Goal: Task Accomplishment & Management: Manage account settings

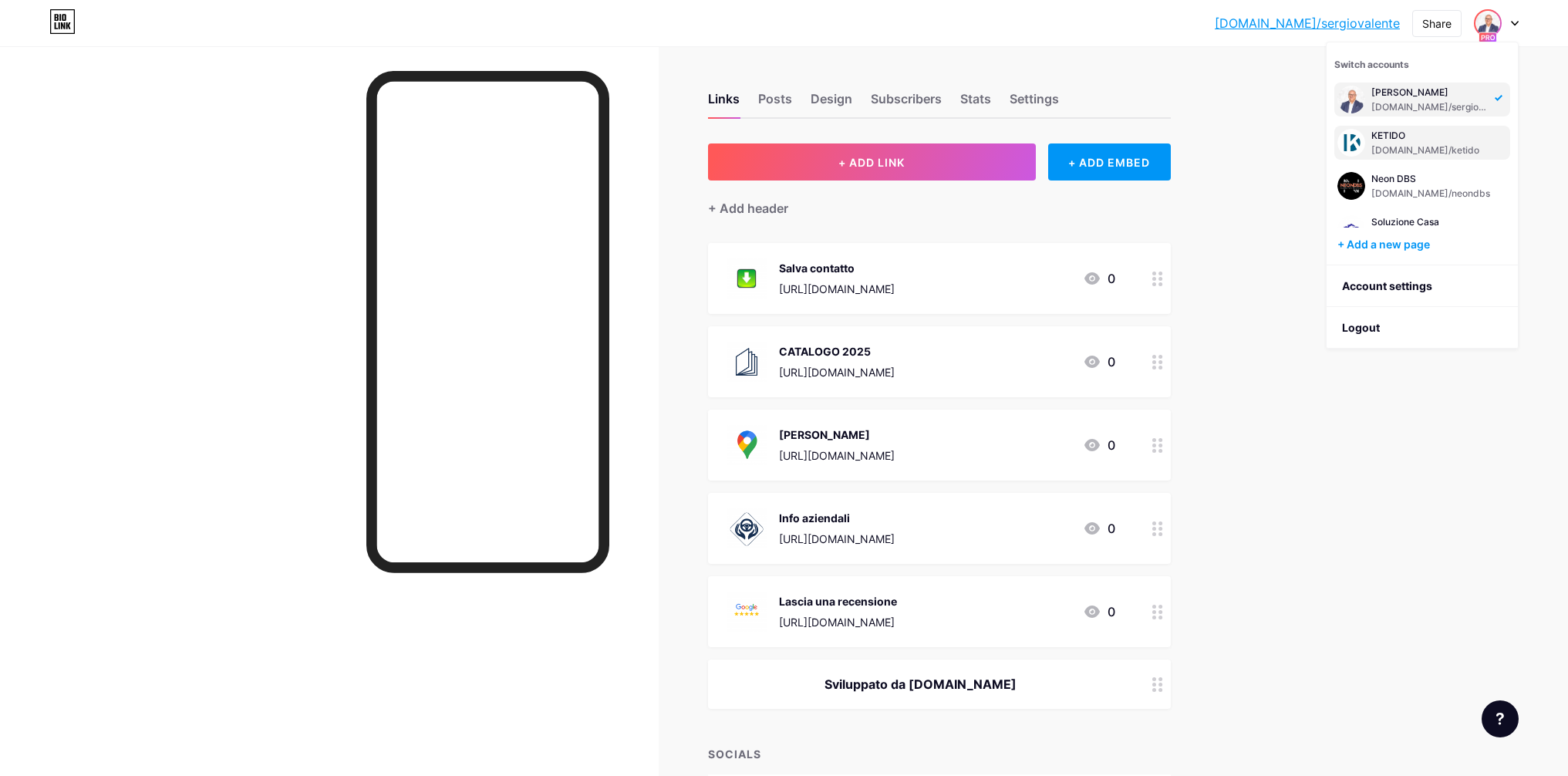
click at [1389, 147] on div "[DOMAIN_NAME]/ketido" at bounding box center [1428, 150] width 114 height 13
click at [1399, 151] on div "[DOMAIN_NAME]/ketido" at bounding box center [1428, 150] width 114 height 13
click at [1512, 25] on div at bounding box center [1495, 23] width 44 height 28
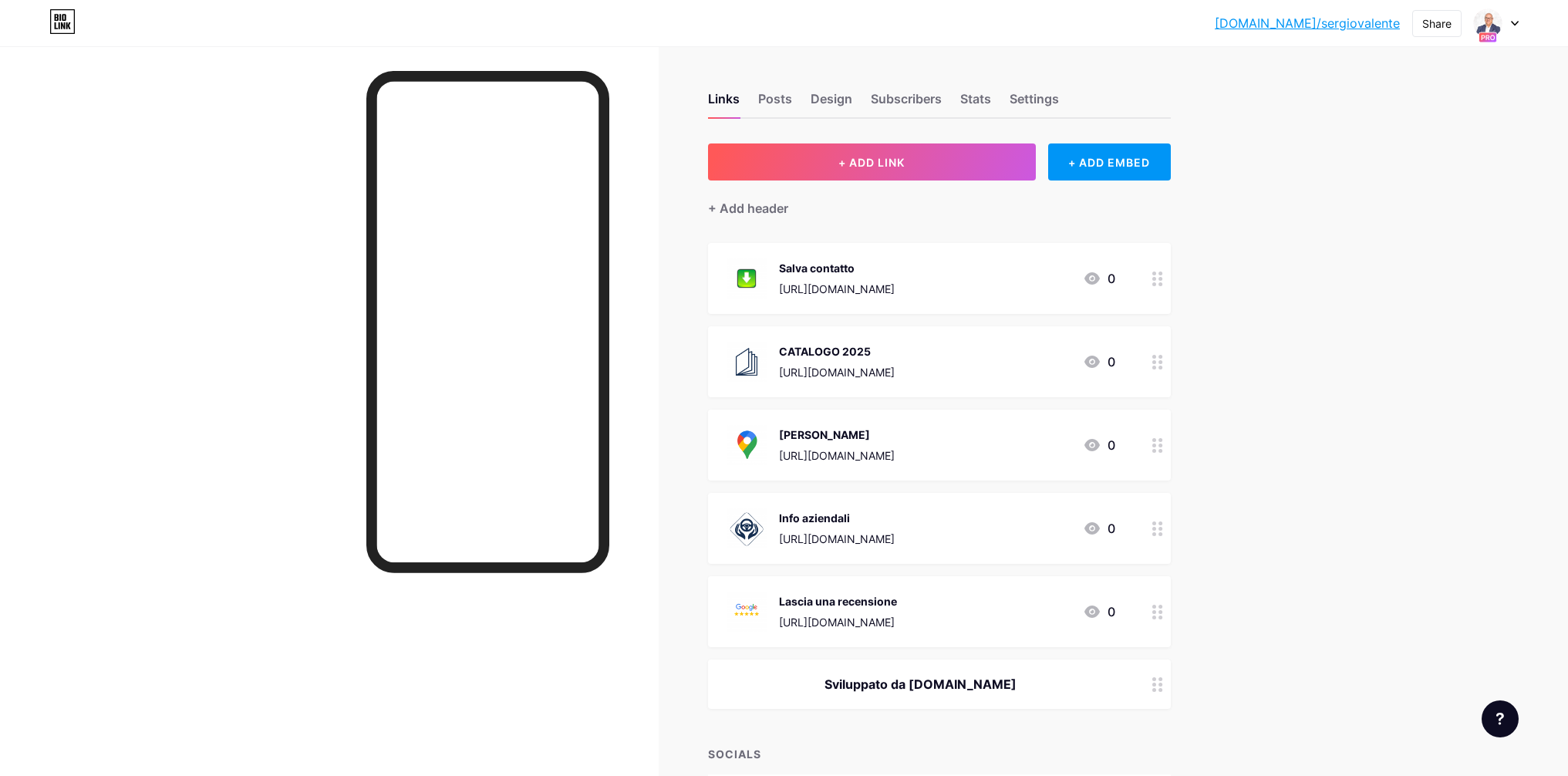
click at [1512, 28] on div at bounding box center [1495, 23] width 44 height 28
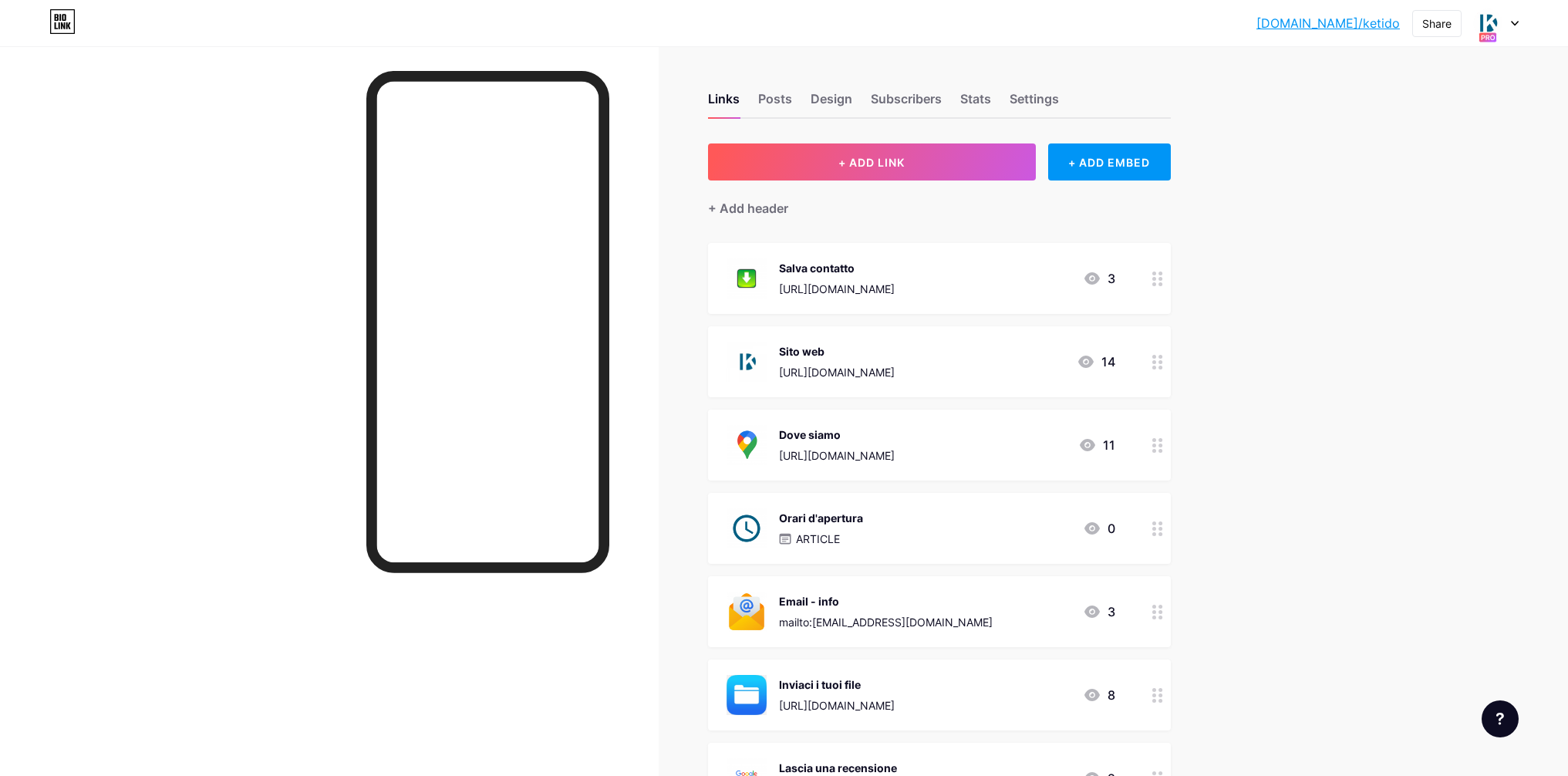
click at [1517, 23] on icon at bounding box center [1514, 23] width 8 height 5
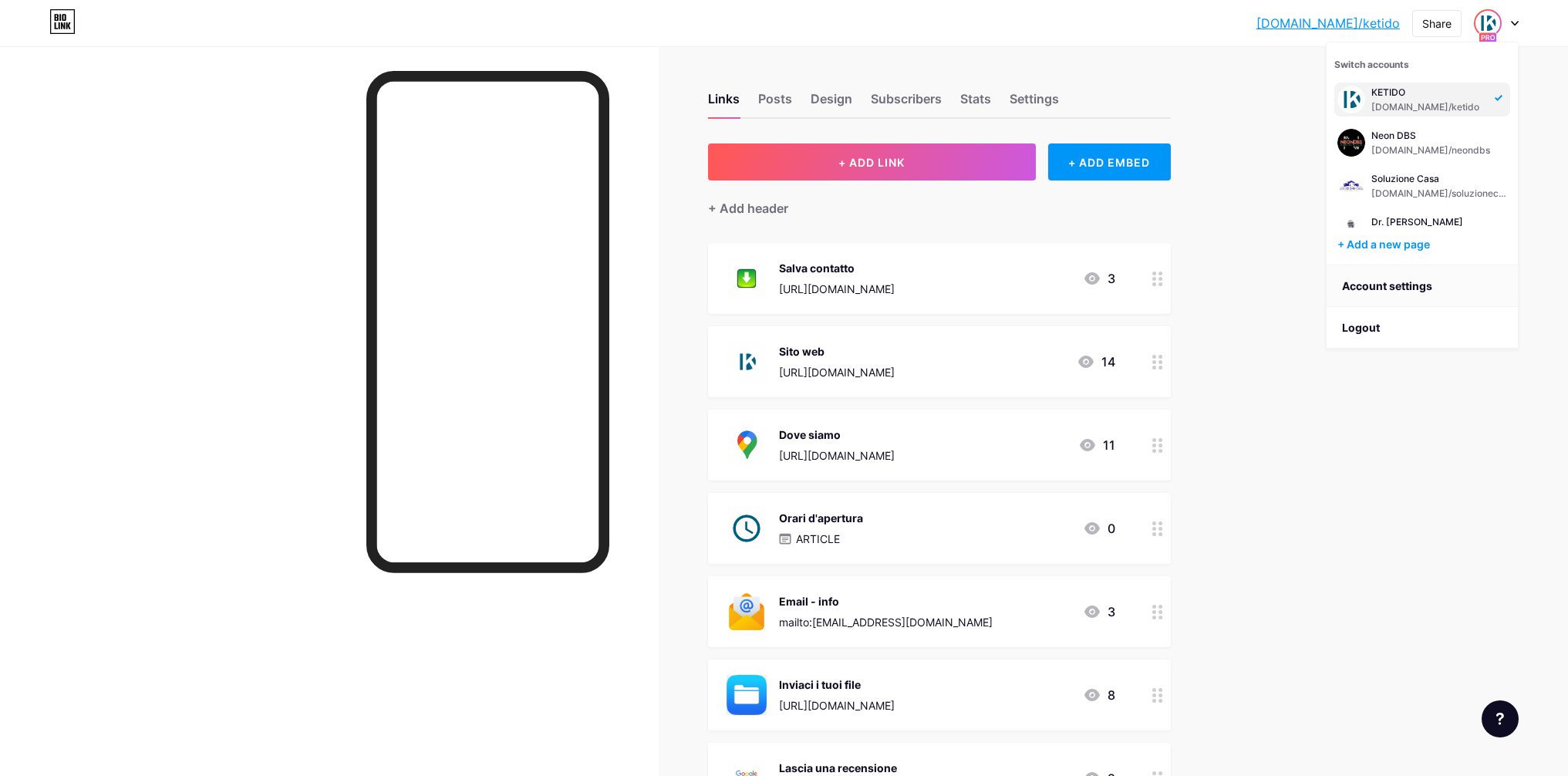
click at [1390, 287] on link "Account settings" at bounding box center [1422, 287] width 191 height 42
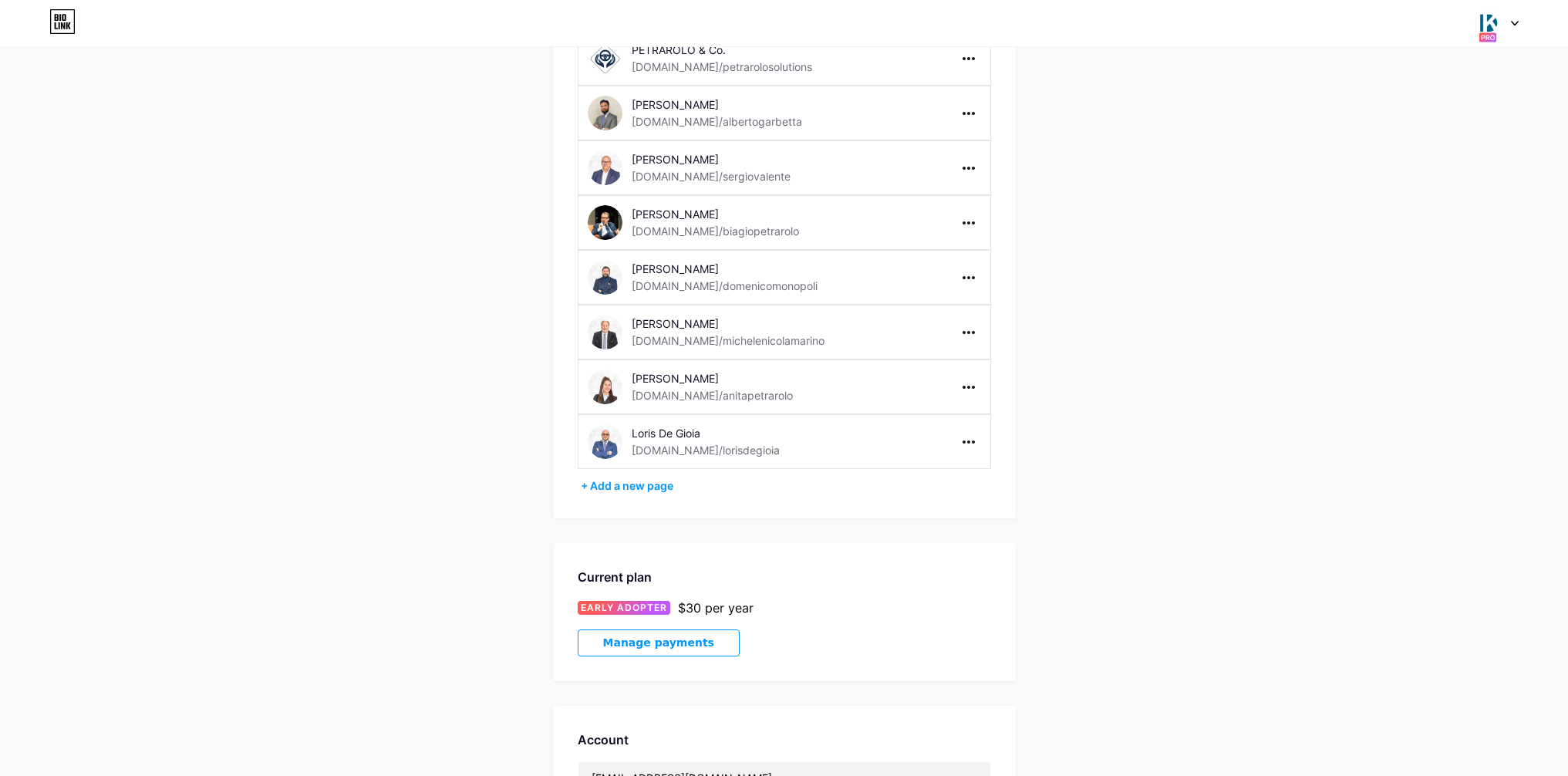
scroll to position [468, 0]
click at [967, 176] on div at bounding box center [968, 170] width 24 height 24
click at [990, 230] on li "Delete page" at bounding box center [1016, 231] width 118 height 28
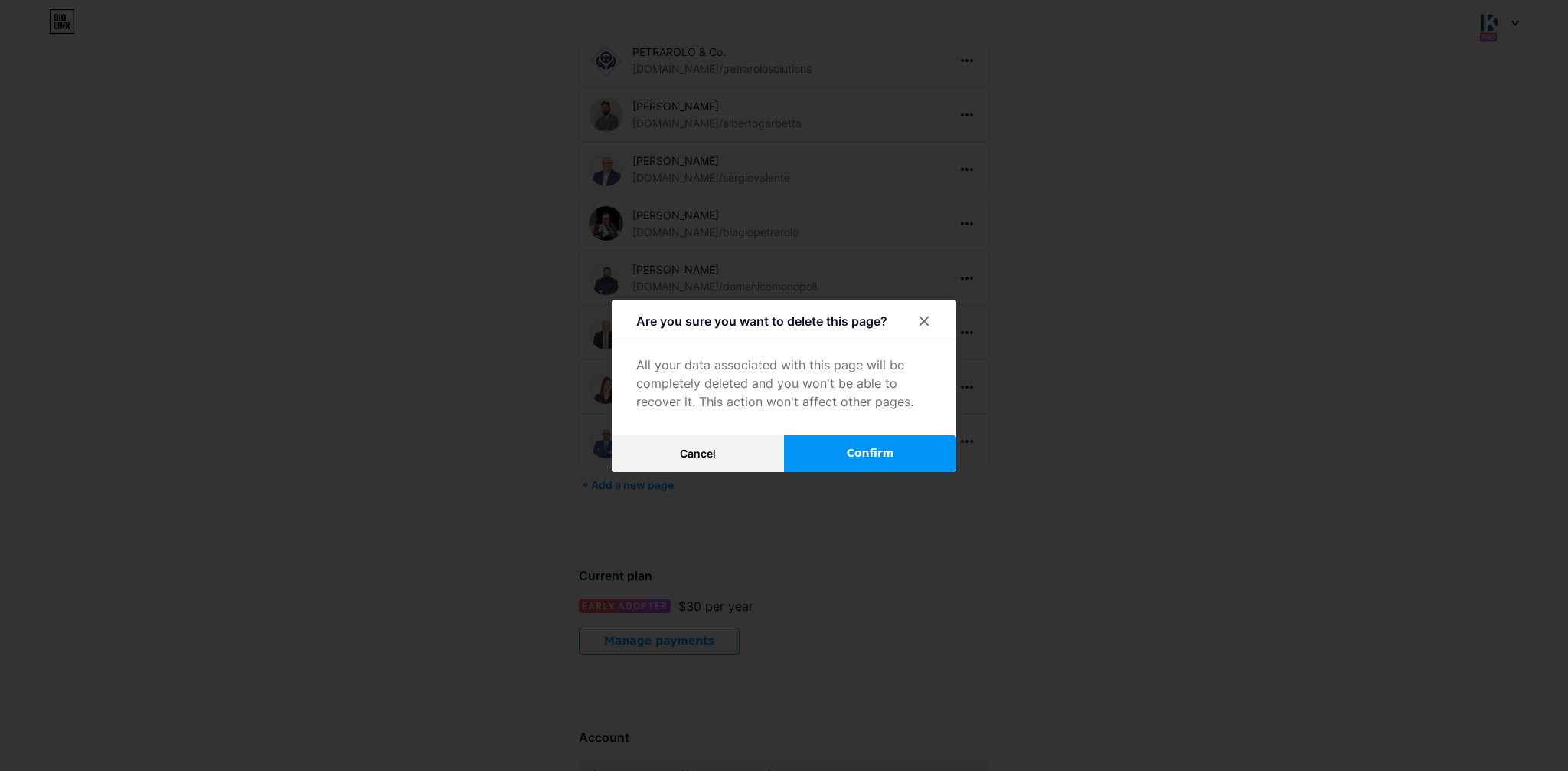
click at [879, 460] on span "Confirm" at bounding box center [871, 453] width 47 height 16
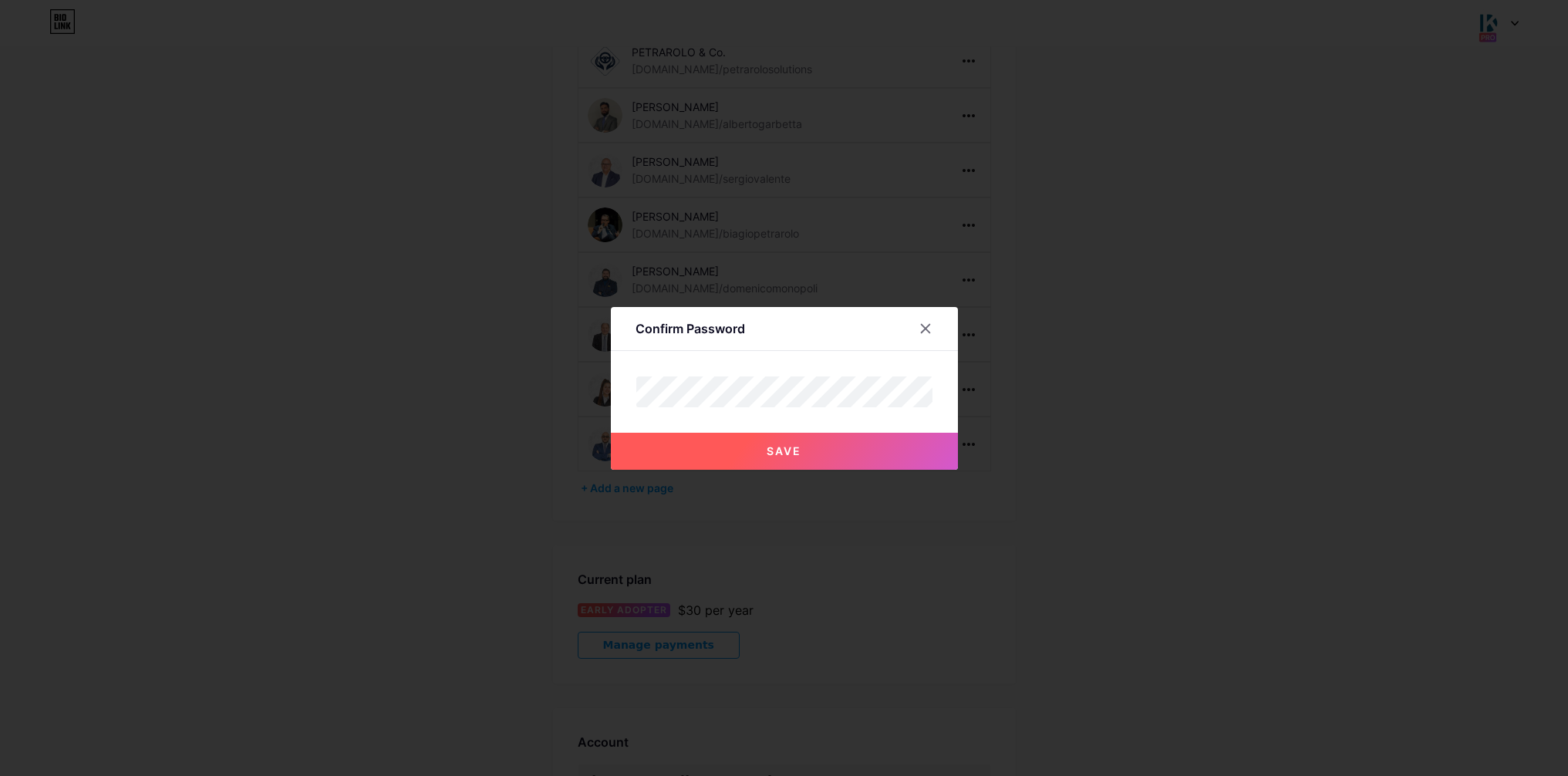
click at [778, 450] on span "Save" at bounding box center [784, 451] width 34 height 13
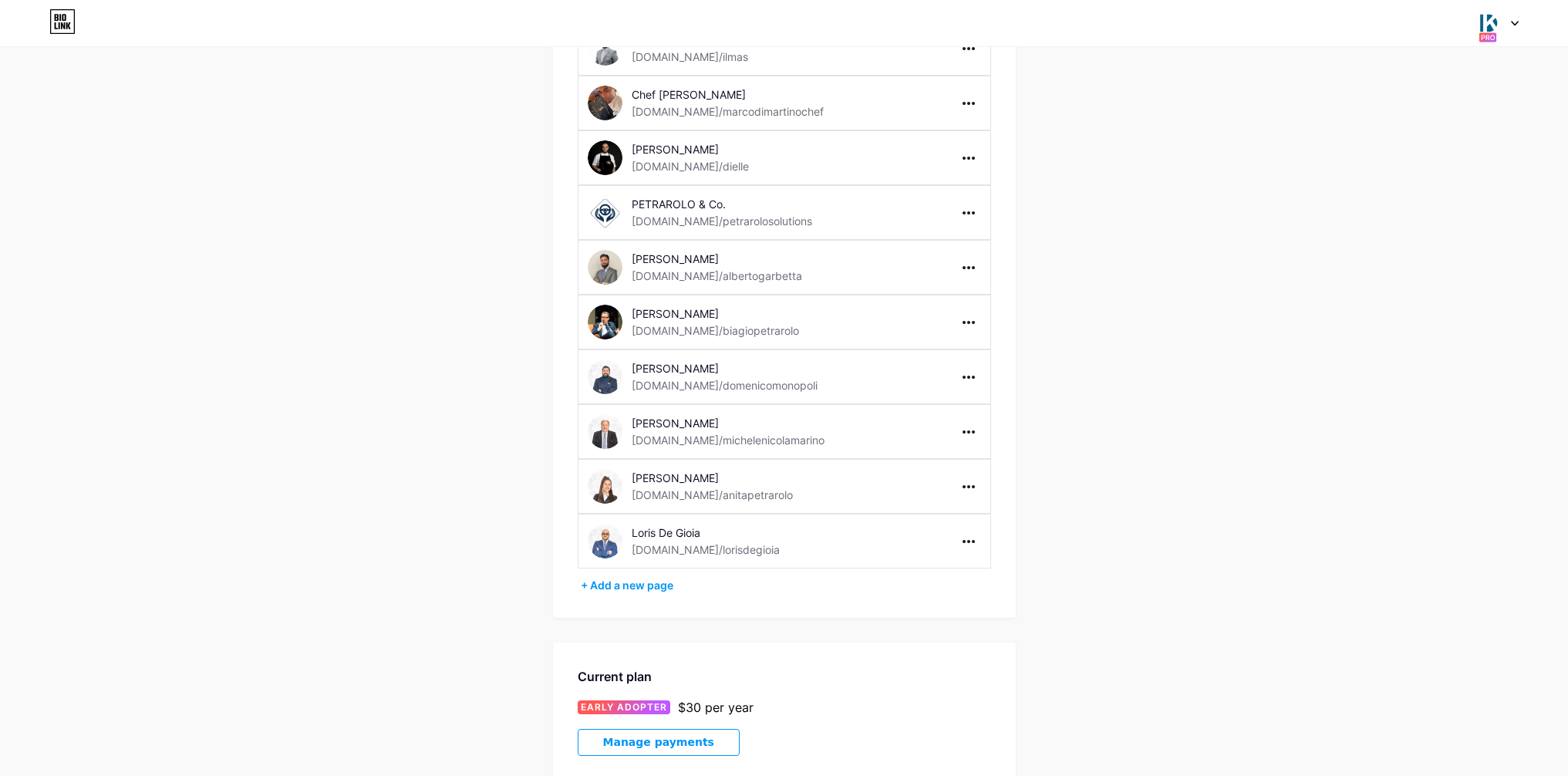
scroll to position [320, 0]
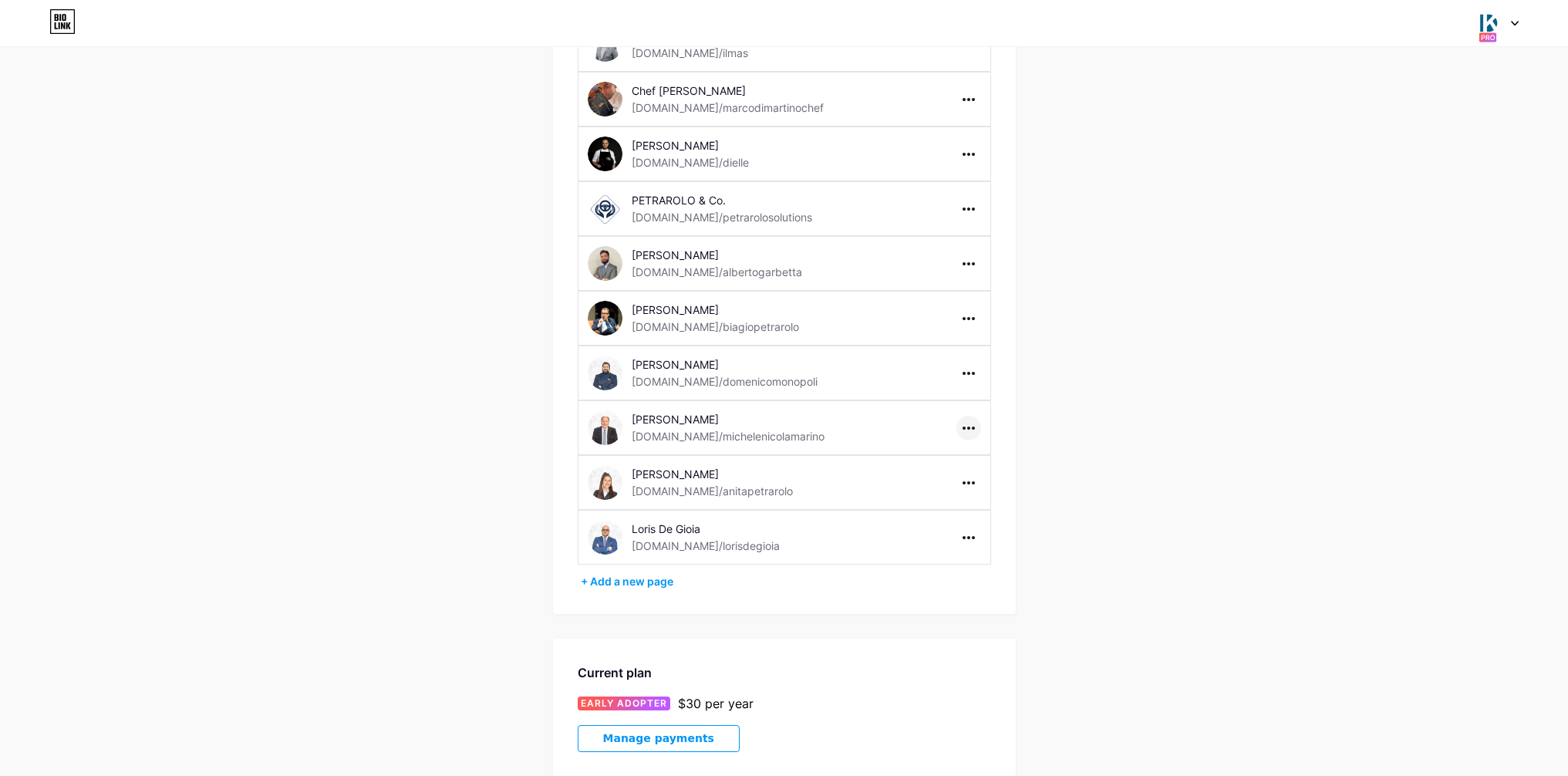
click at [975, 430] on div at bounding box center [968, 427] width 24 height 24
click at [1222, 419] on div "Account Settings My pages KETIDO bio.link/ketido Neon DBS bio.link/neondbs Solu…" at bounding box center [784, 444] width 1568 height 1386
click at [966, 430] on div at bounding box center [968, 427] width 24 height 24
click at [1220, 420] on div "Account Settings My pages KETIDO bio.link/ketido Neon DBS bio.link/neondbs Solu…" at bounding box center [784, 444] width 1568 height 1386
click at [1512, 22] on icon at bounding box center [1514, 23] width 6 height 4
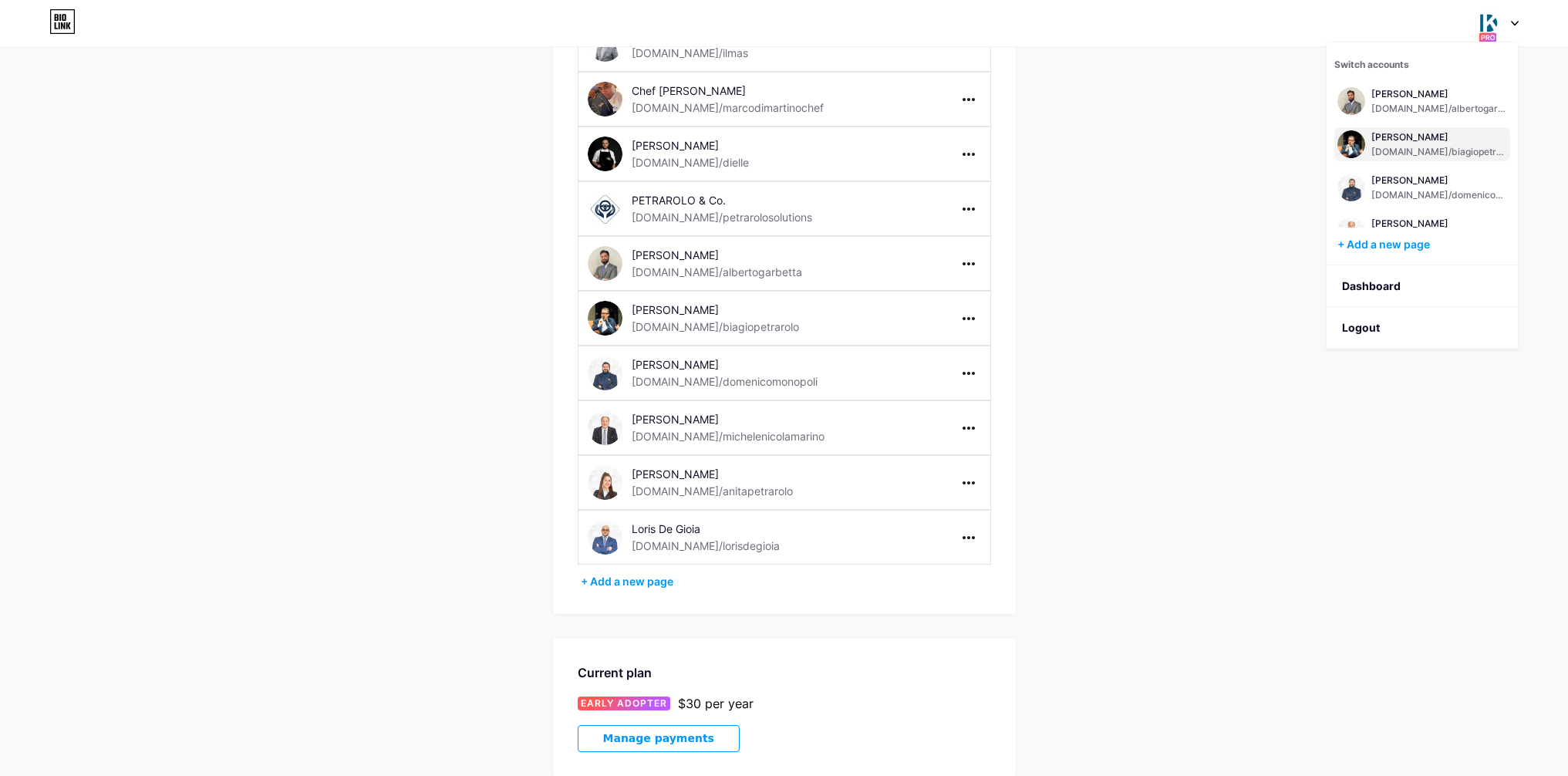
scroll to position [354, 0]
click at [1394, 178] on div "bio.link/michelenicolamarino" at bounding box center [1439, 184] width 136 height 13
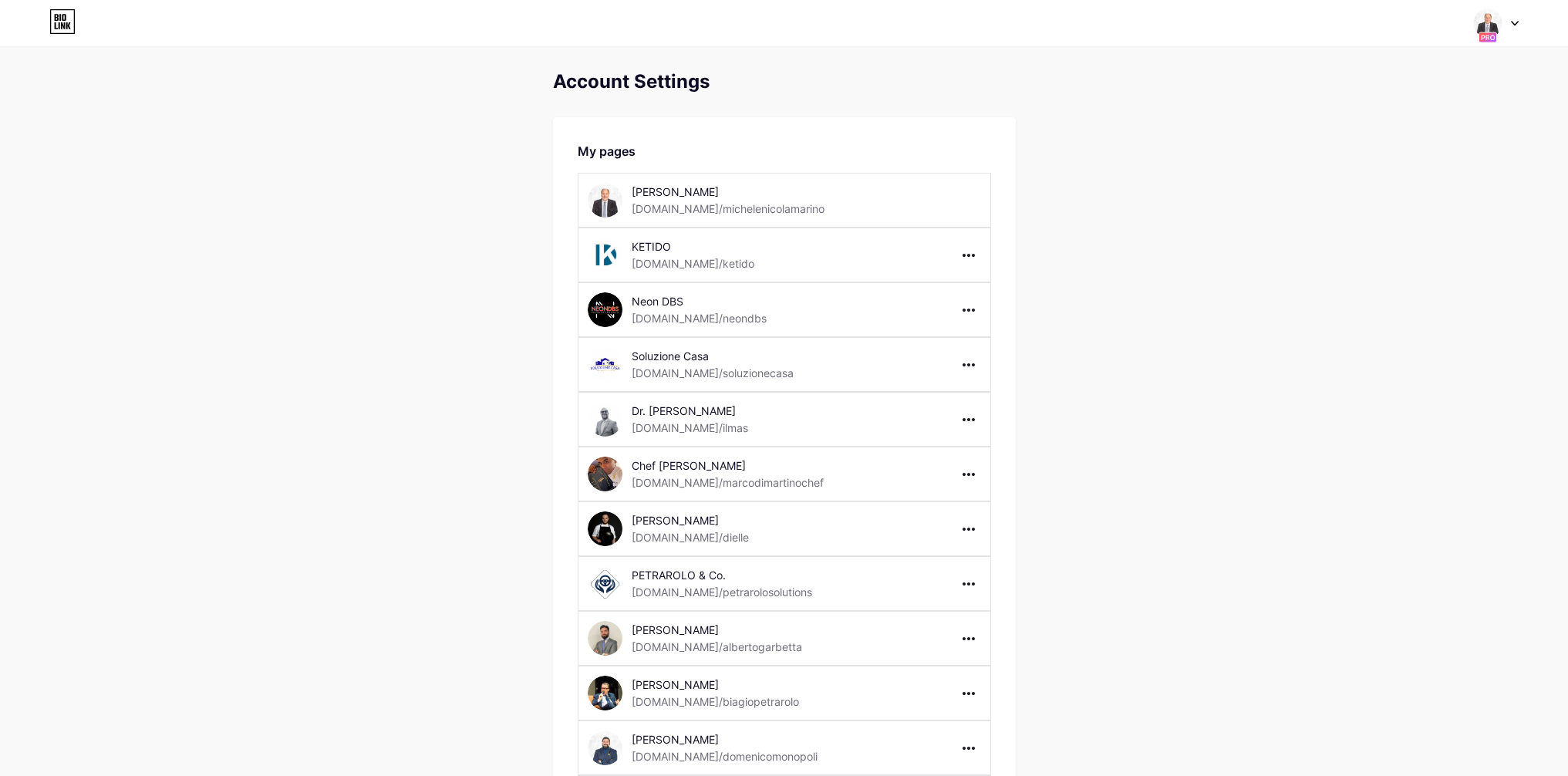
click at [54, 27] on icon at bounding box center [56, 26] width 3 height 7
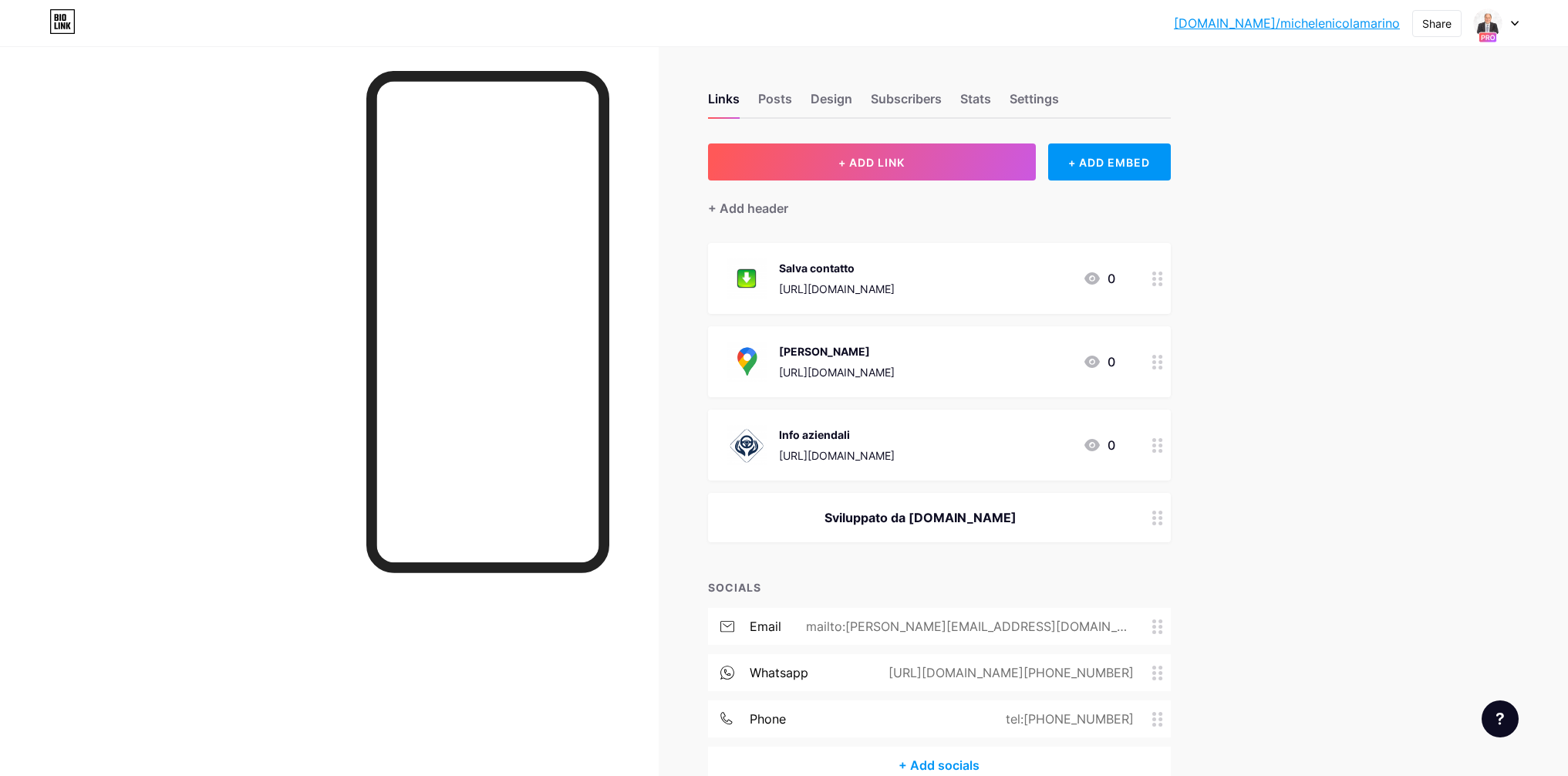
click at [1512, 24] on icon at bounding box center [1514, 23] width 8 height 5
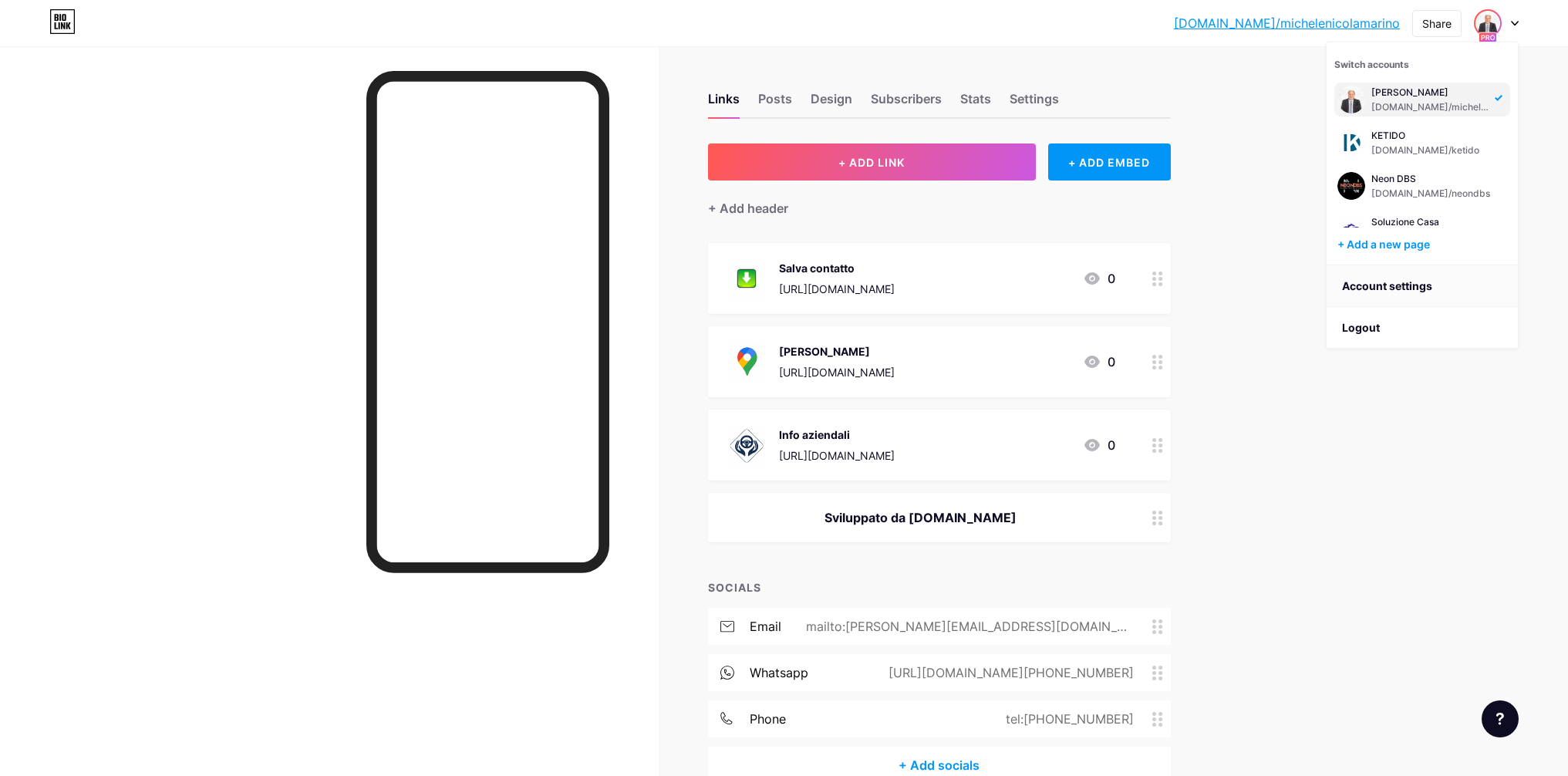
click at [1405, 285] on link "Account settings" at bounding box center [1422, 287] width 191 height 42
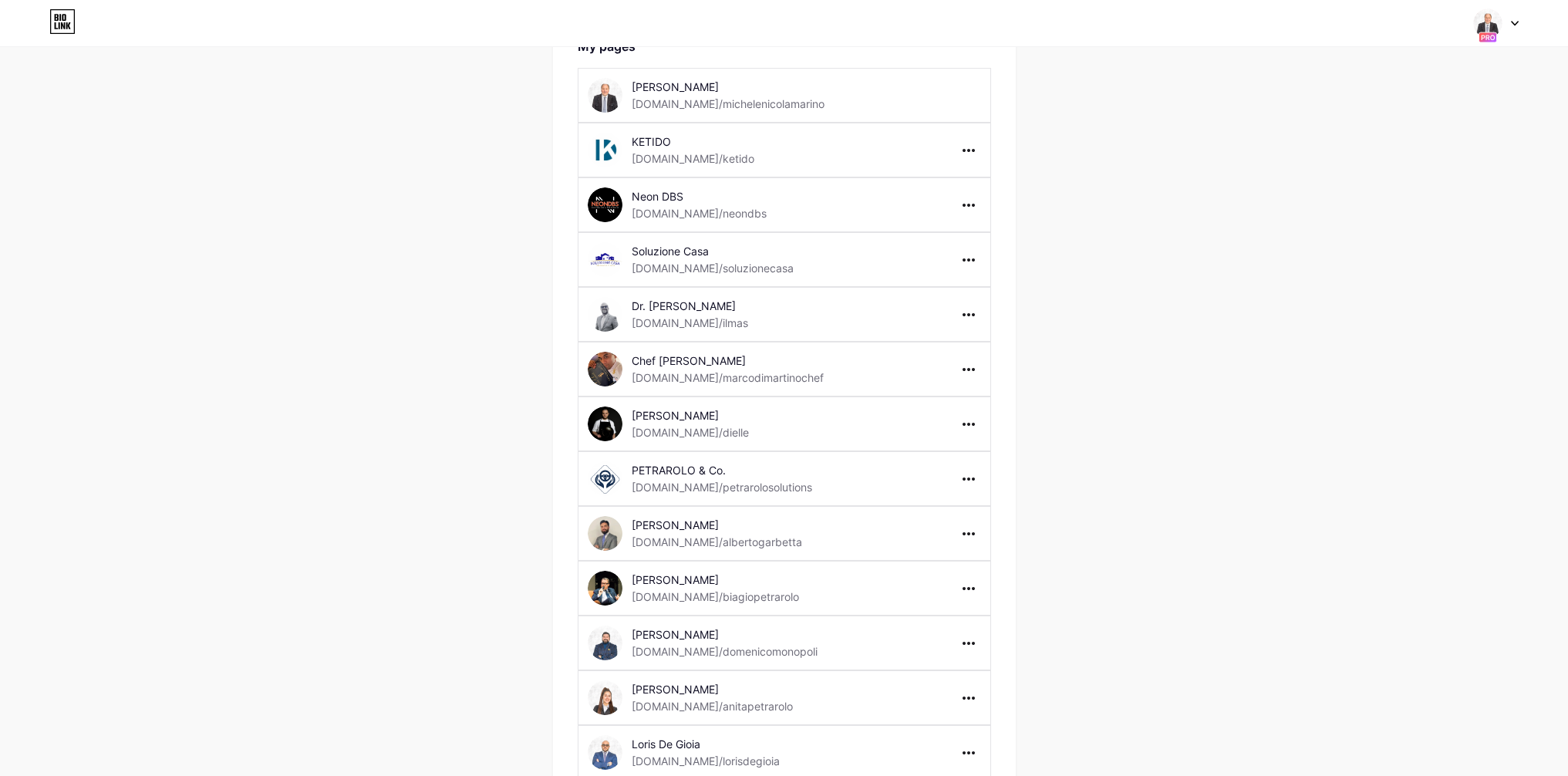
scroll to position [108, 0]
drag, startPoint x: 825, startPoint y: 381, endPoint x: 748, endPoint y: 372, distance: 77.5
click at [747, 372] on div "Chef Marco Di Martino bio.link/marcodimartinochef" at bounding box center [741, 365] width 218 height 34
click at [913, 381] on div at bounding box center [915, 365] width 131 height 34
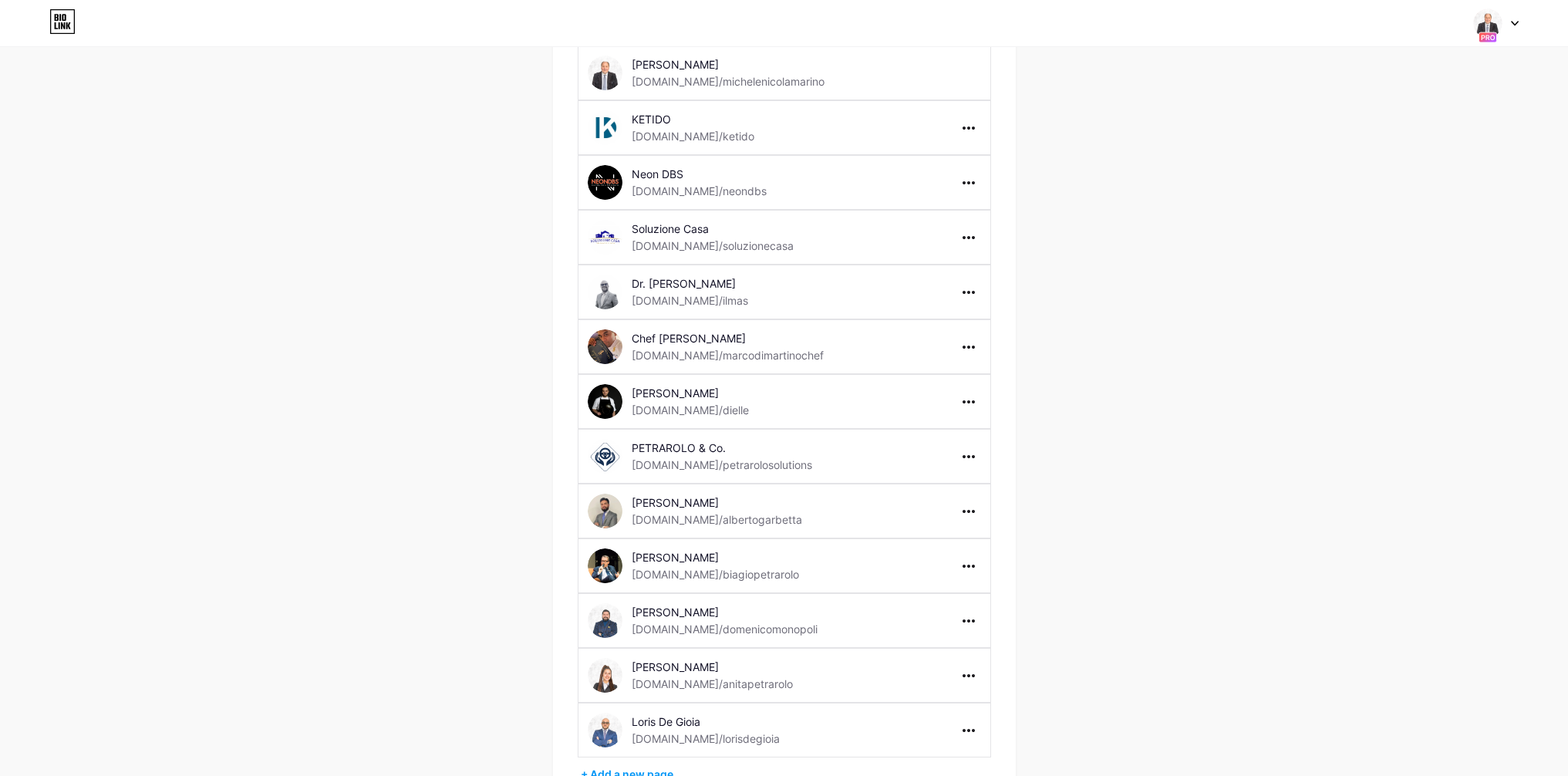
scroll to position [212, 0]
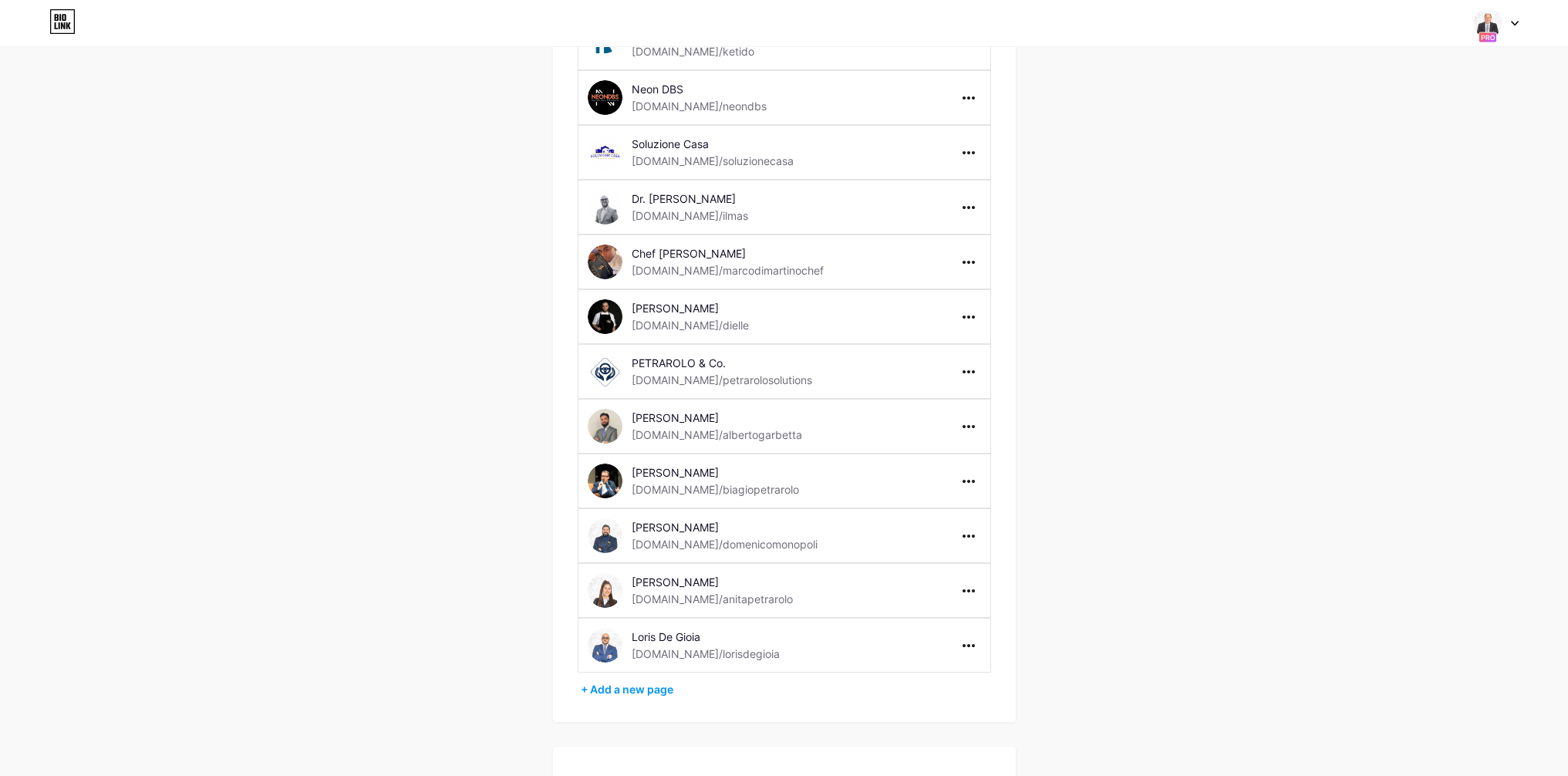
click at [1514, 25] on div at bounding box center [1495, 23] width 44 height 28
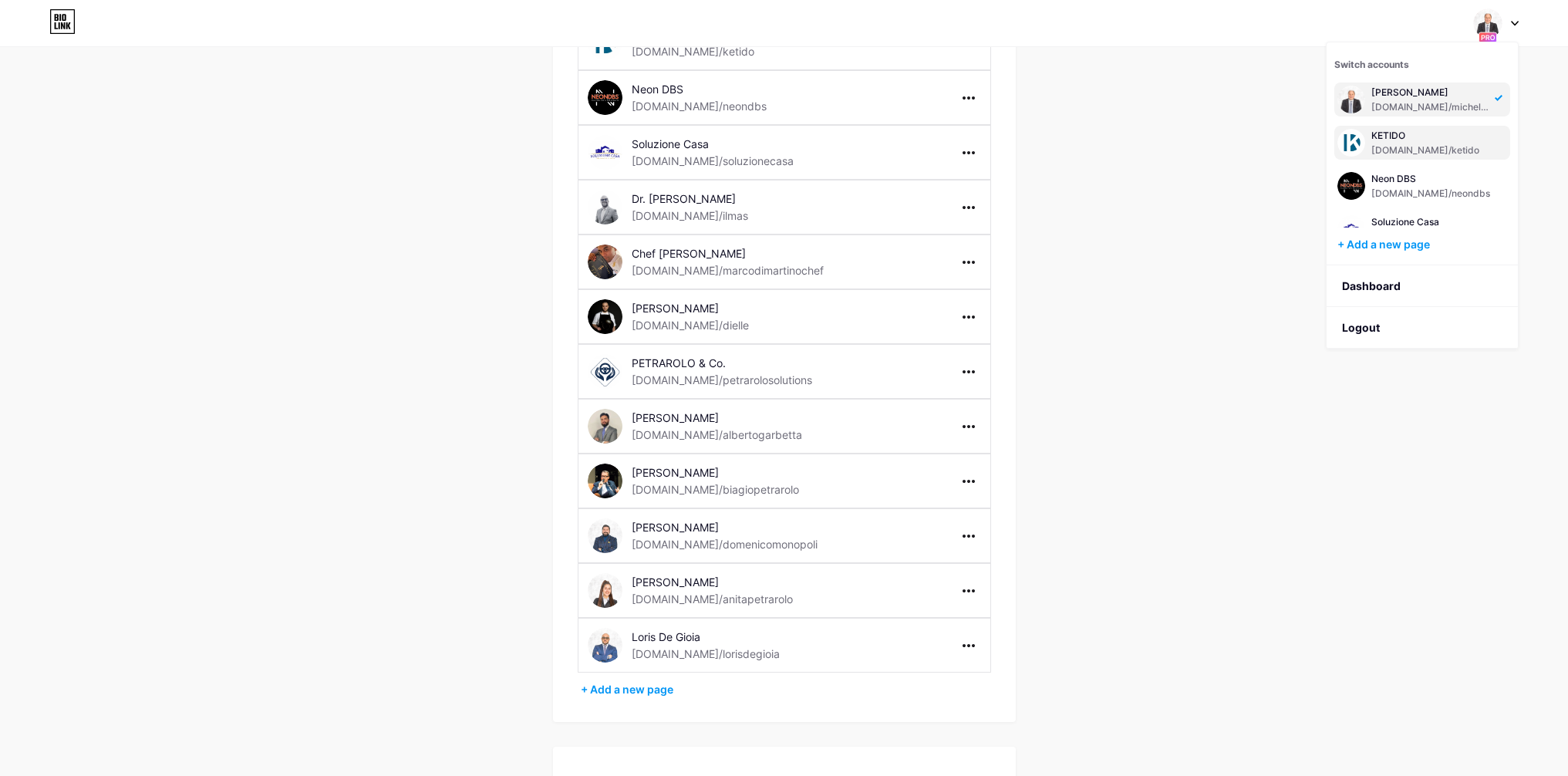
click at [1443, 136] on div "KETIDO" at bounding box center [1428, 136] width 114 height 13
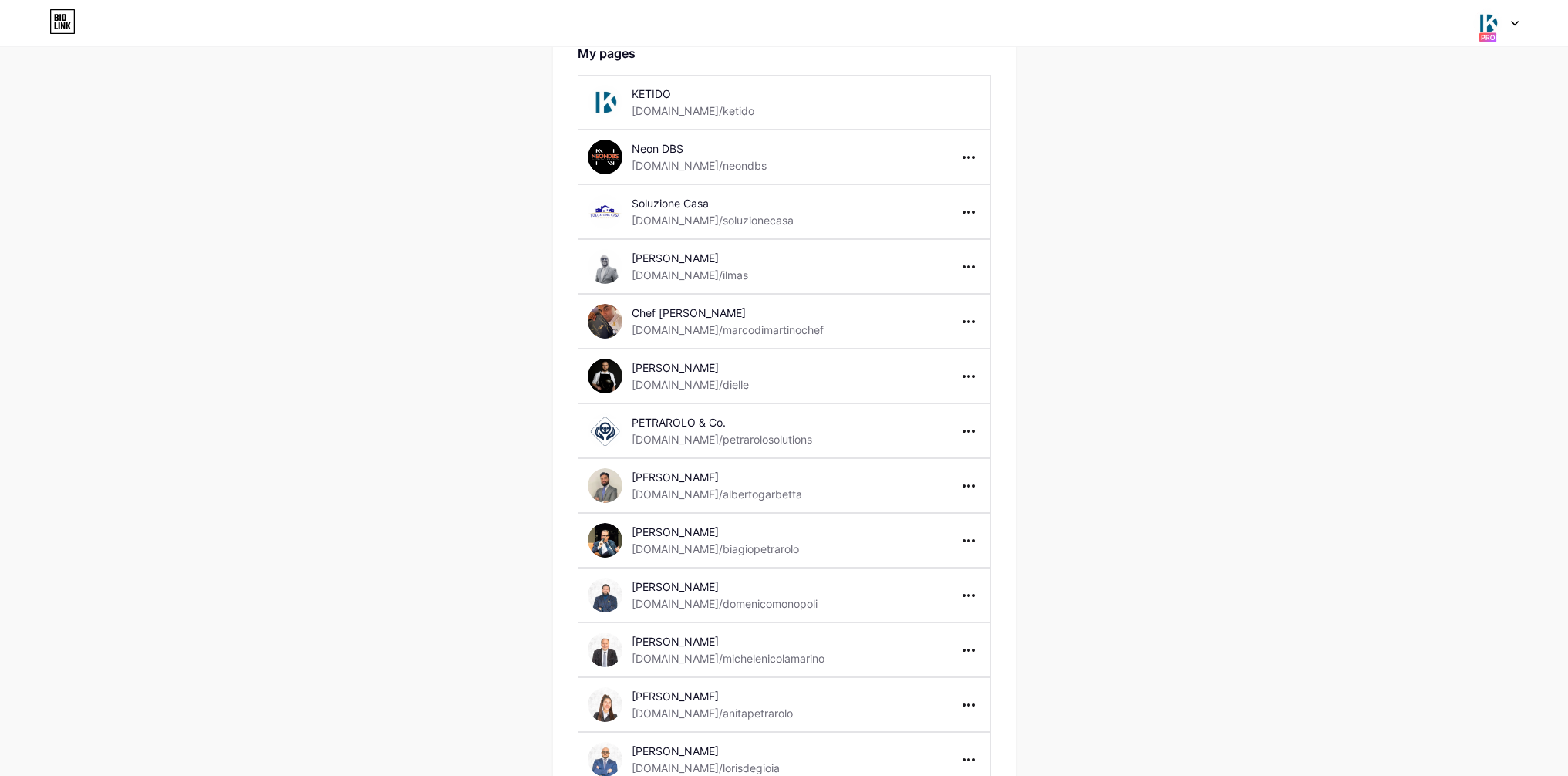
scroll to position [189, 0]
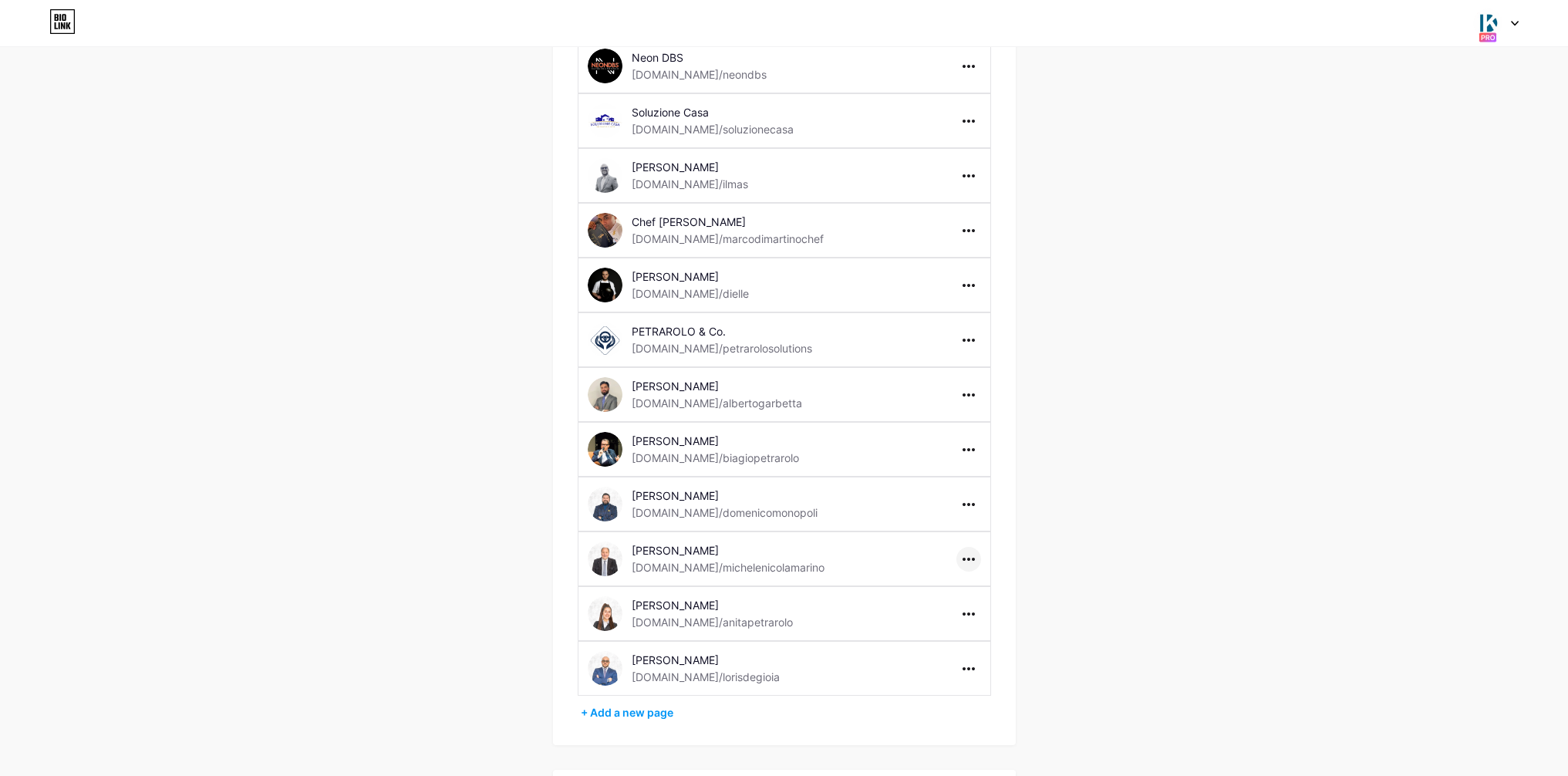
click at [965, 555] on div at bounding box center [968, 558] width 24 height 24
click at [1009, 617] on li "Delete page" at bounding box center [1016, 619] width 118 height 28
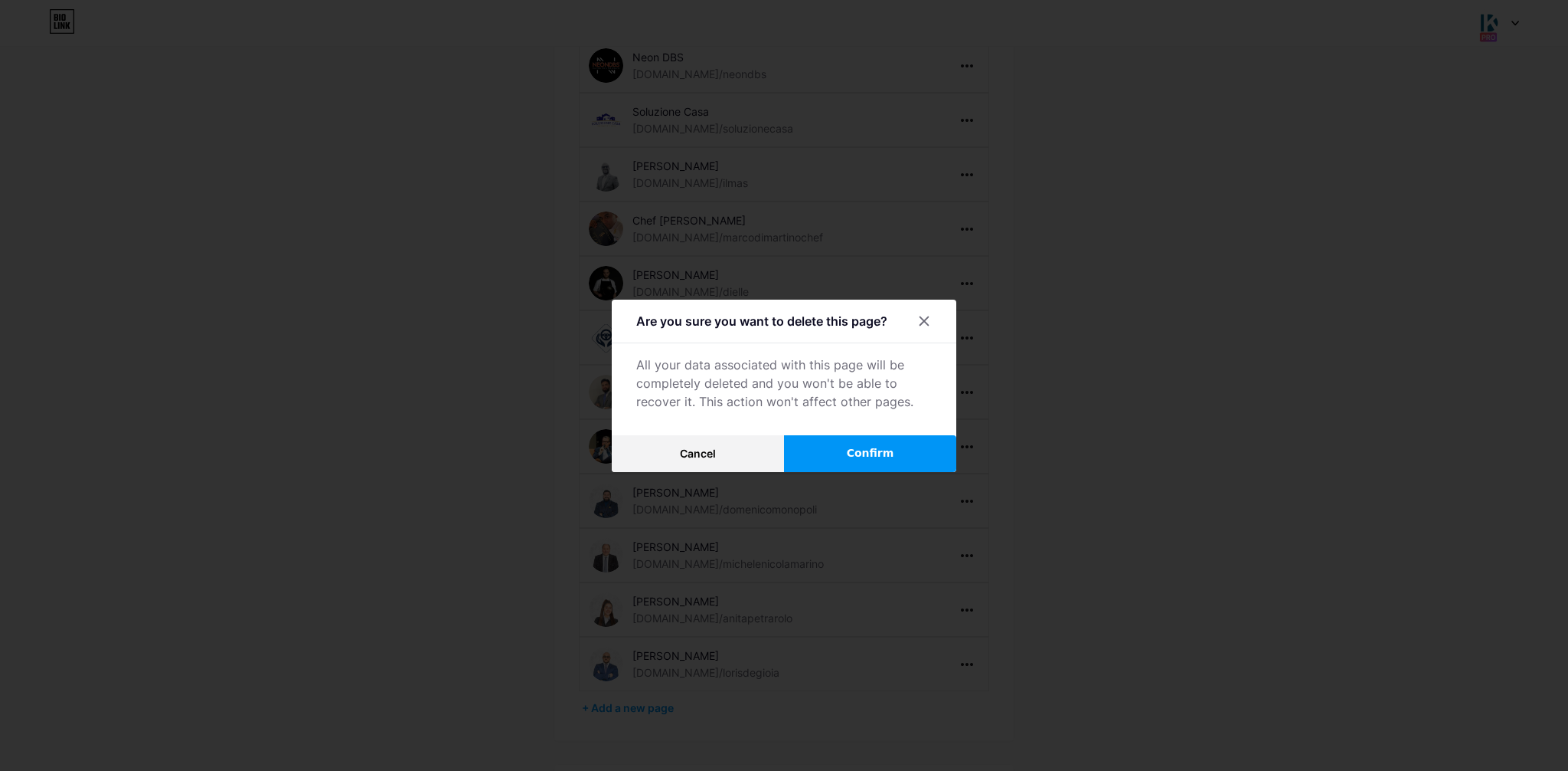
click at [905, 453] on button "Confirm" at bounding box center [870, 454] width 172 height 37
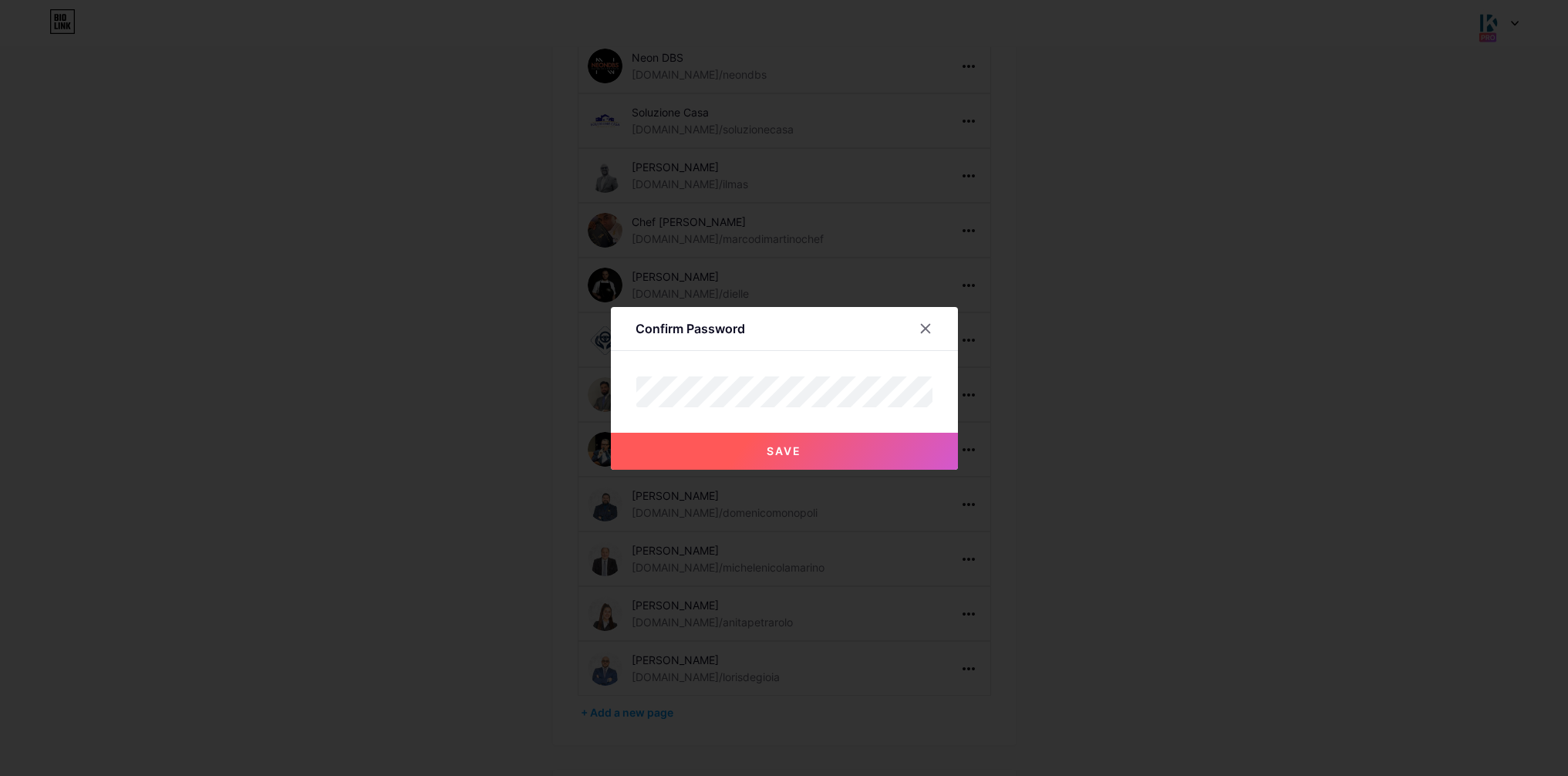
click at [812, 451] on button "Save" at bounding box center [784, 451] width 347 height 37
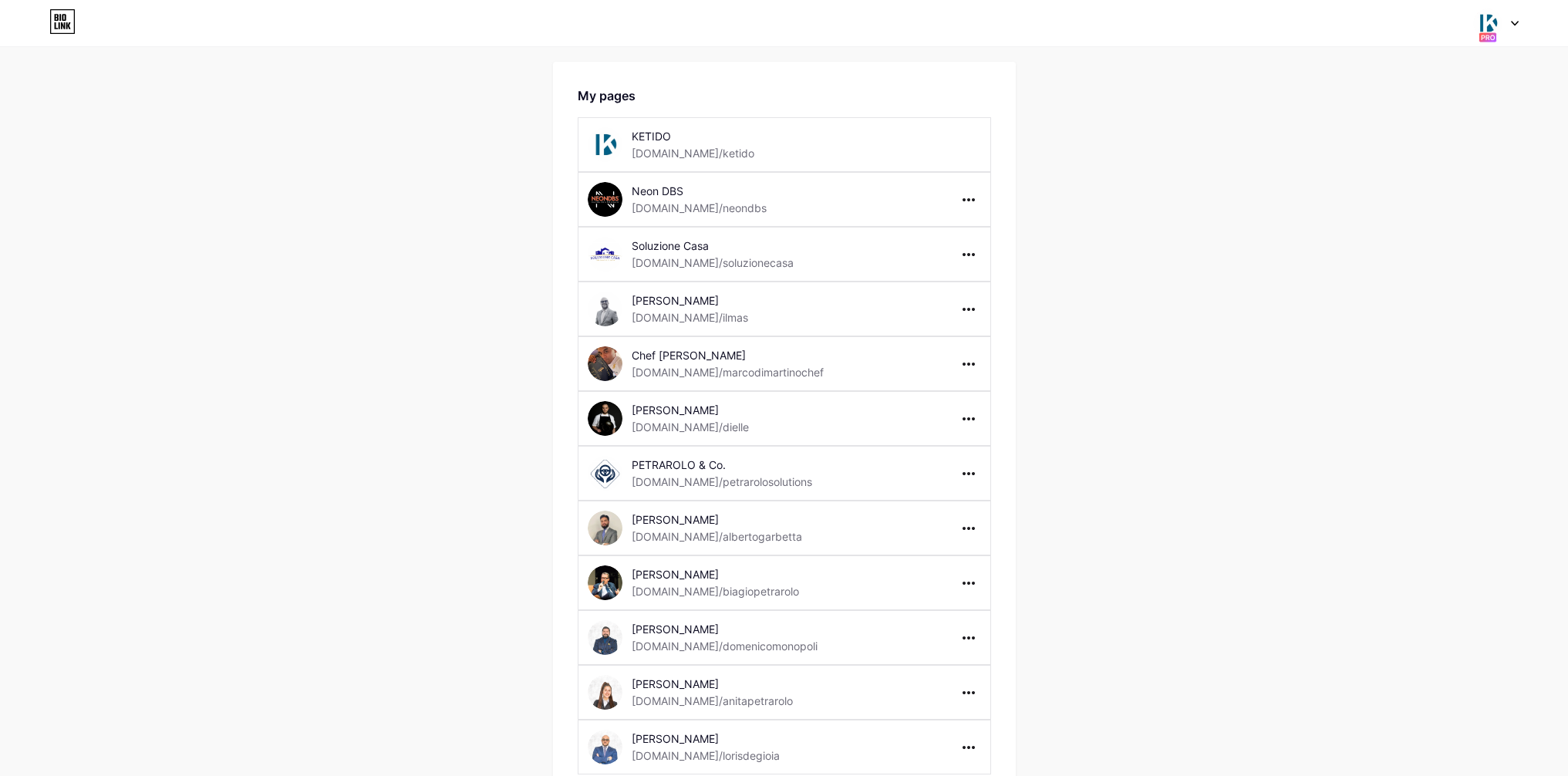
scroll to position [136, 0]
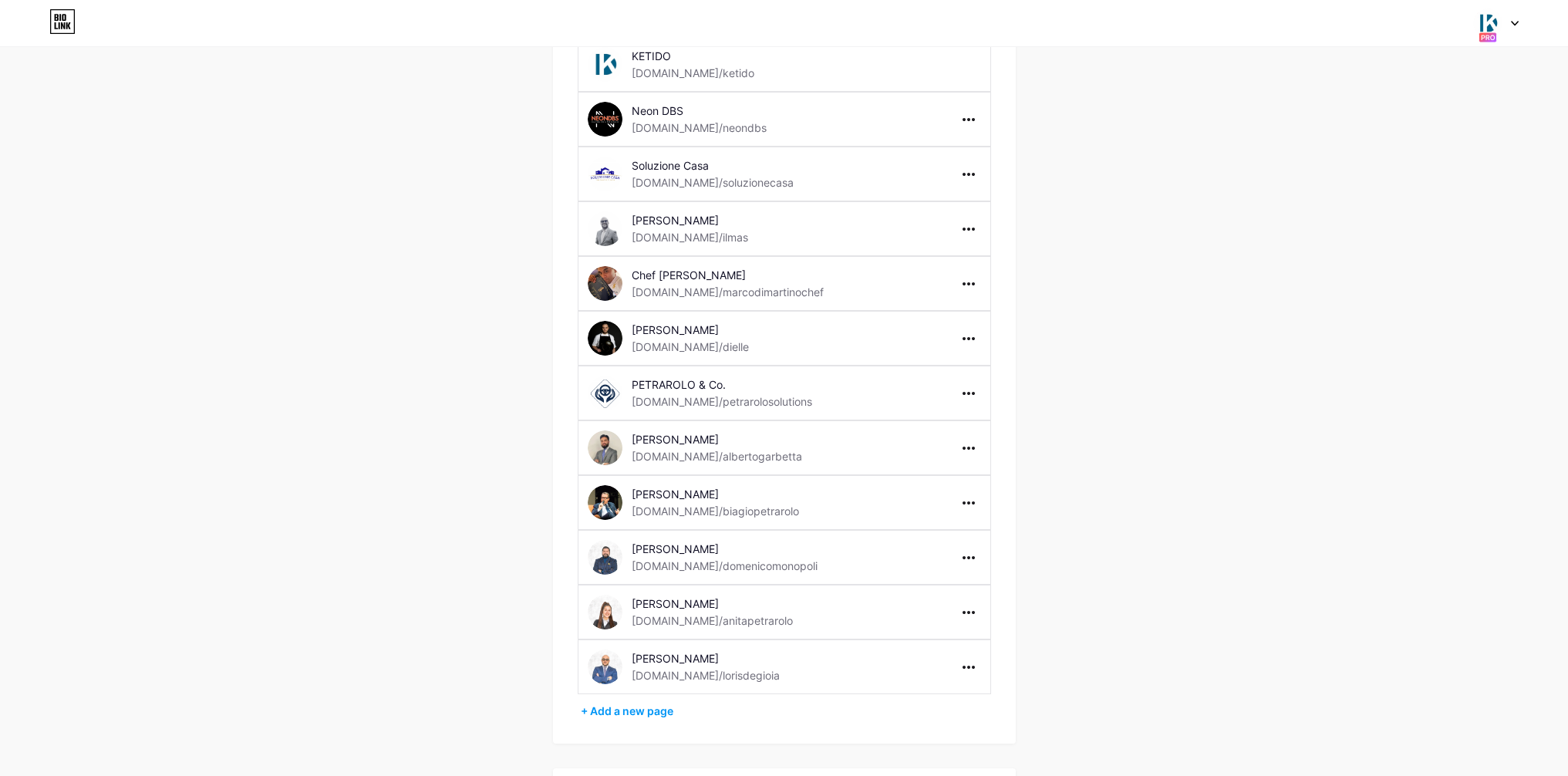
click at [1515, 21] on icon at bounding box center [1514, 23] width 8 height 5
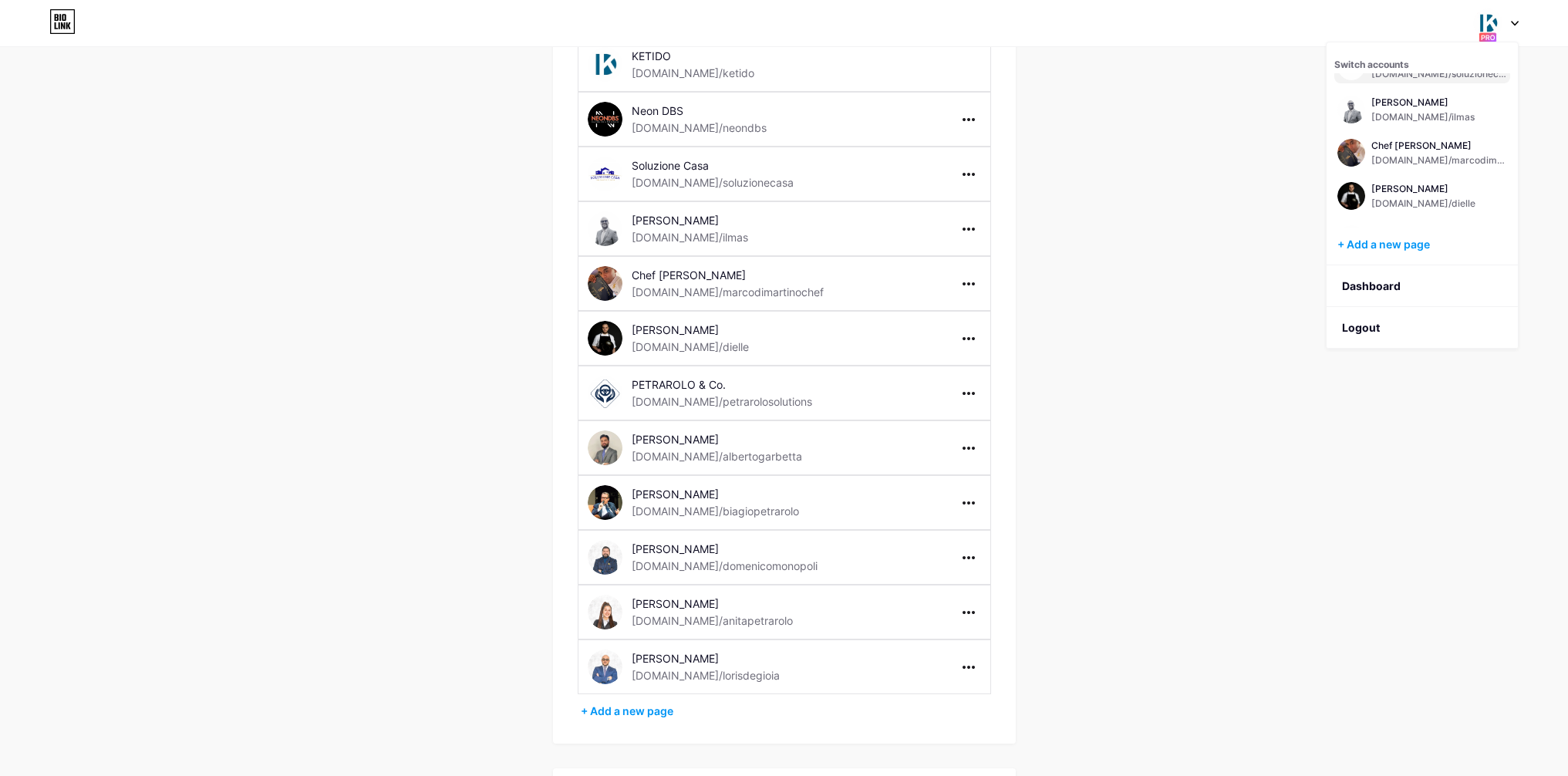
scroll to position [121, 0]
click at [1430, 136] on div "Chef Marco Di Martino bio.link/marcodimartinochef" at bounding box center [1422, 151] width 176 height 34
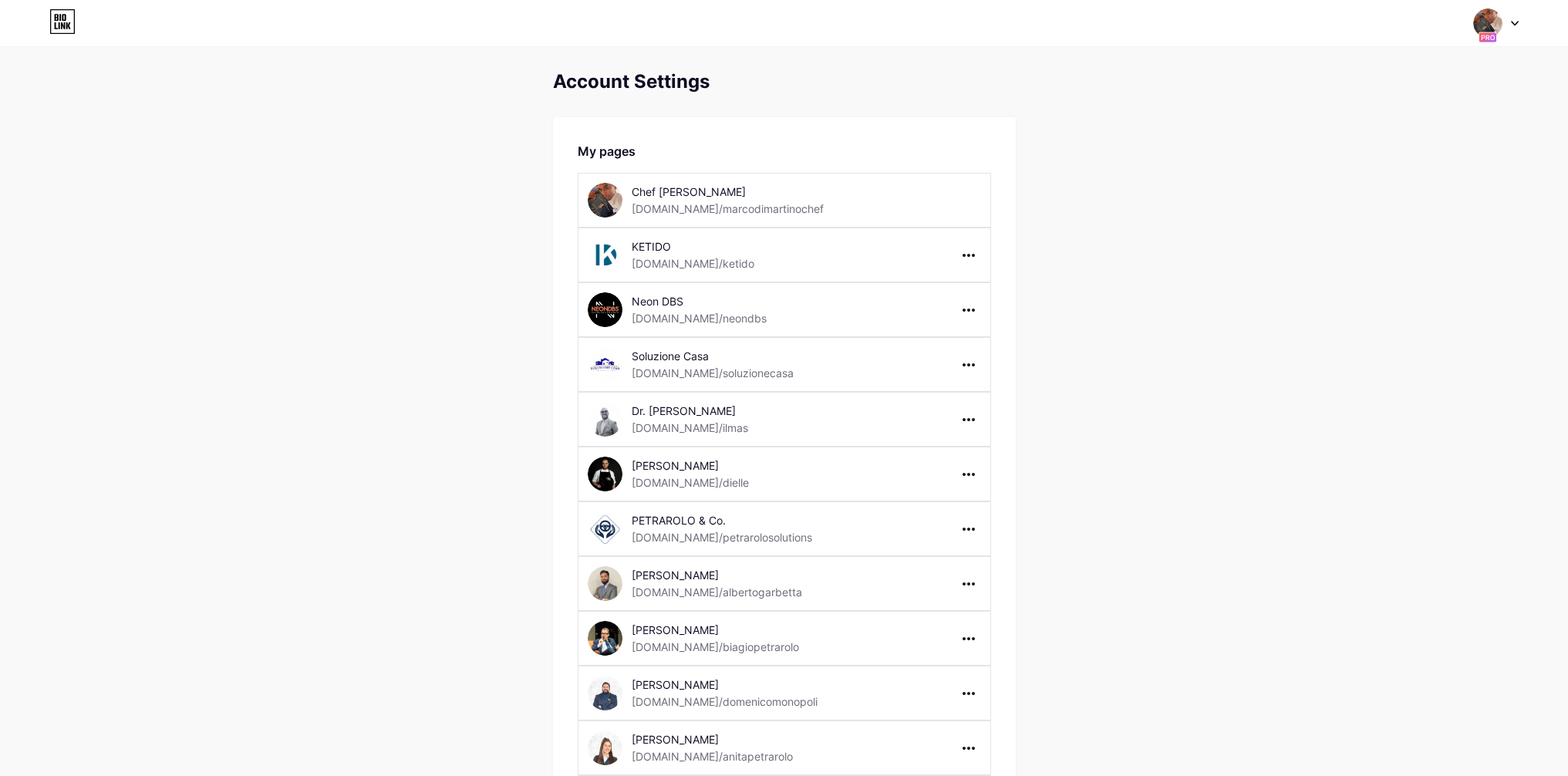
click at [70, 27] on icon at bounding box center [62, 21] width 26 height 24
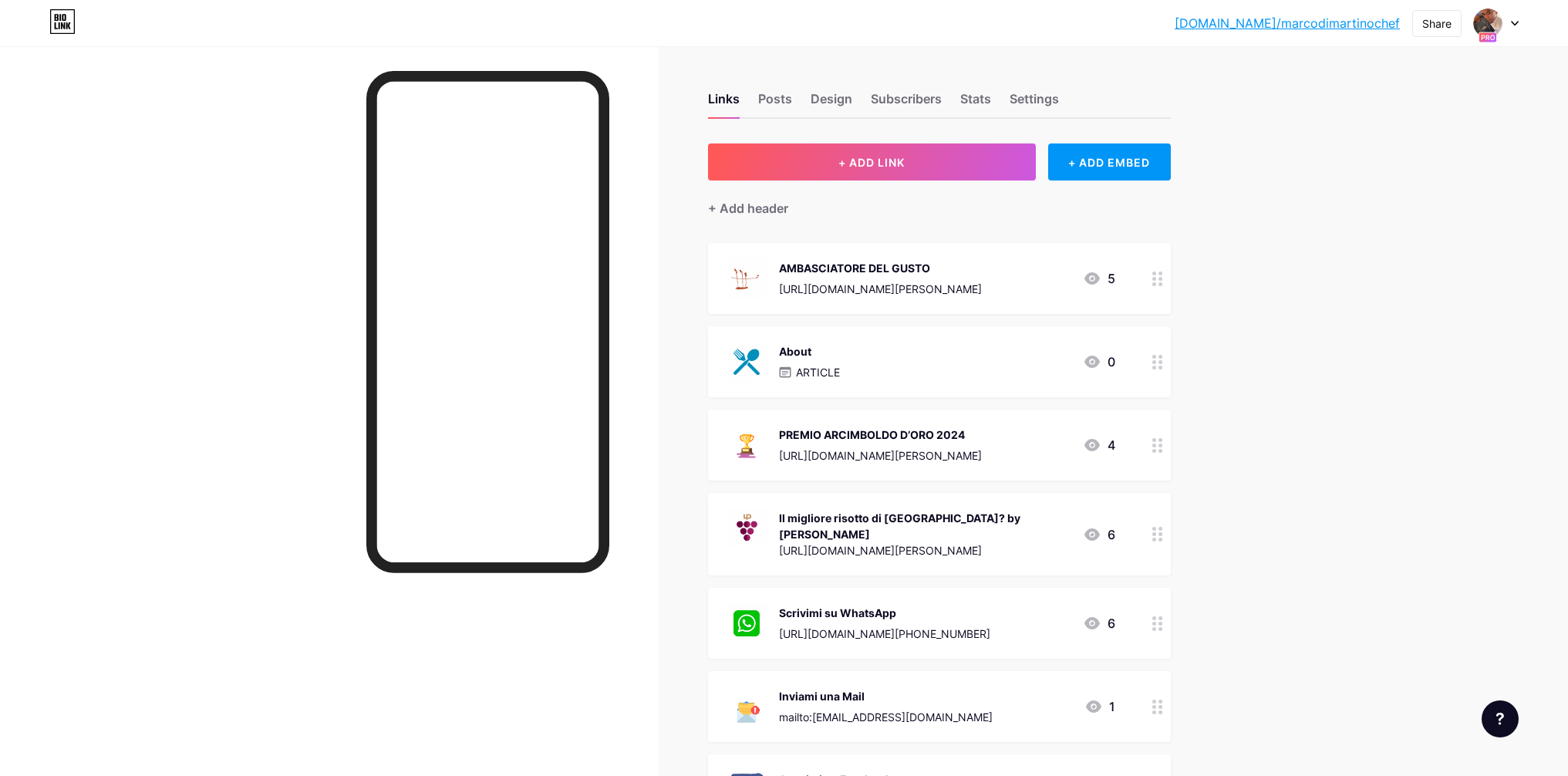
click at [1513, 27] on div at bounding box center [1495, 23] width 44 height 28
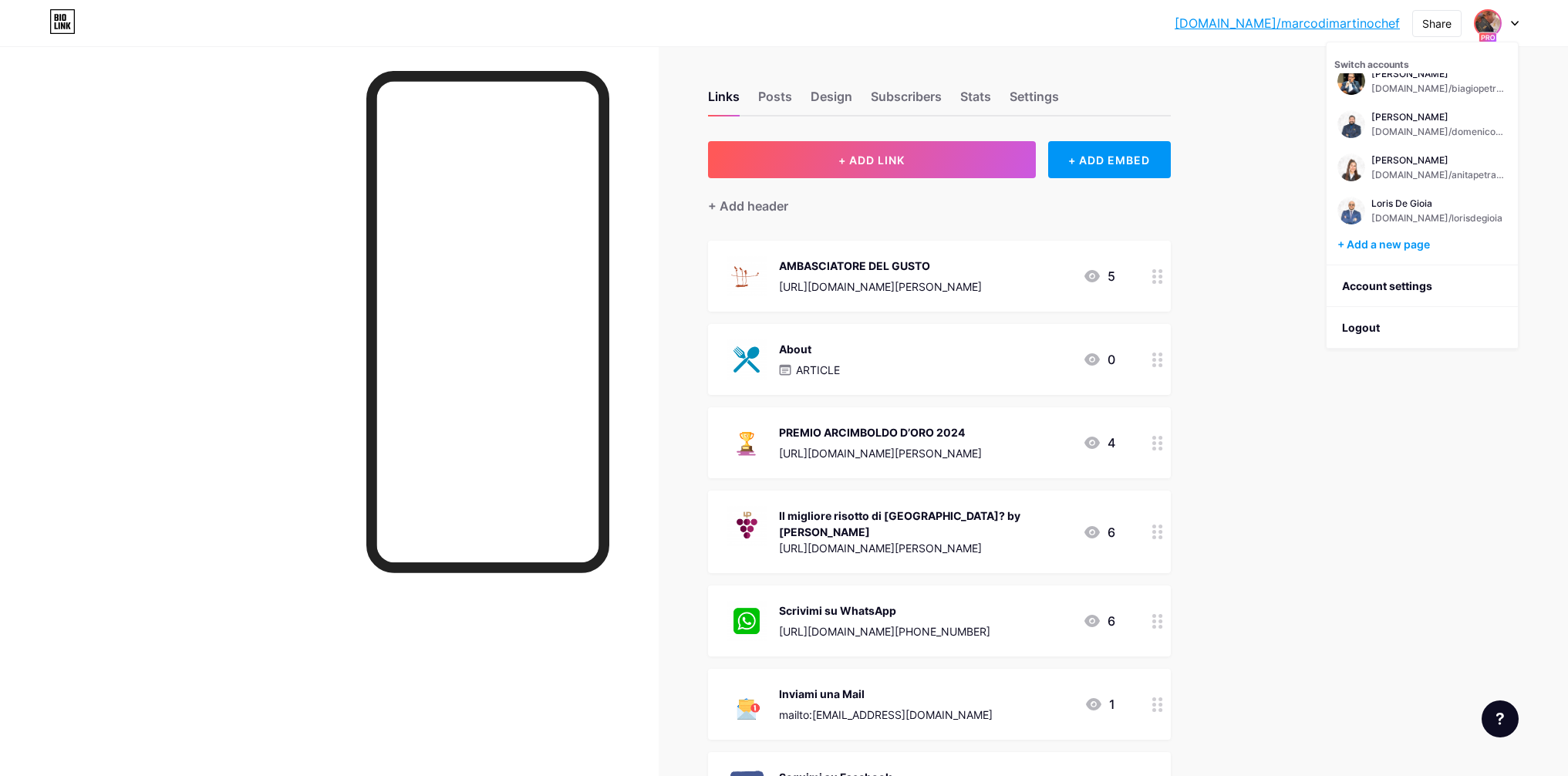
scroll to position [3, 0]
click at [1377, 335] on li "Logout" at bounding box center [1422, 328] width 191 height 42
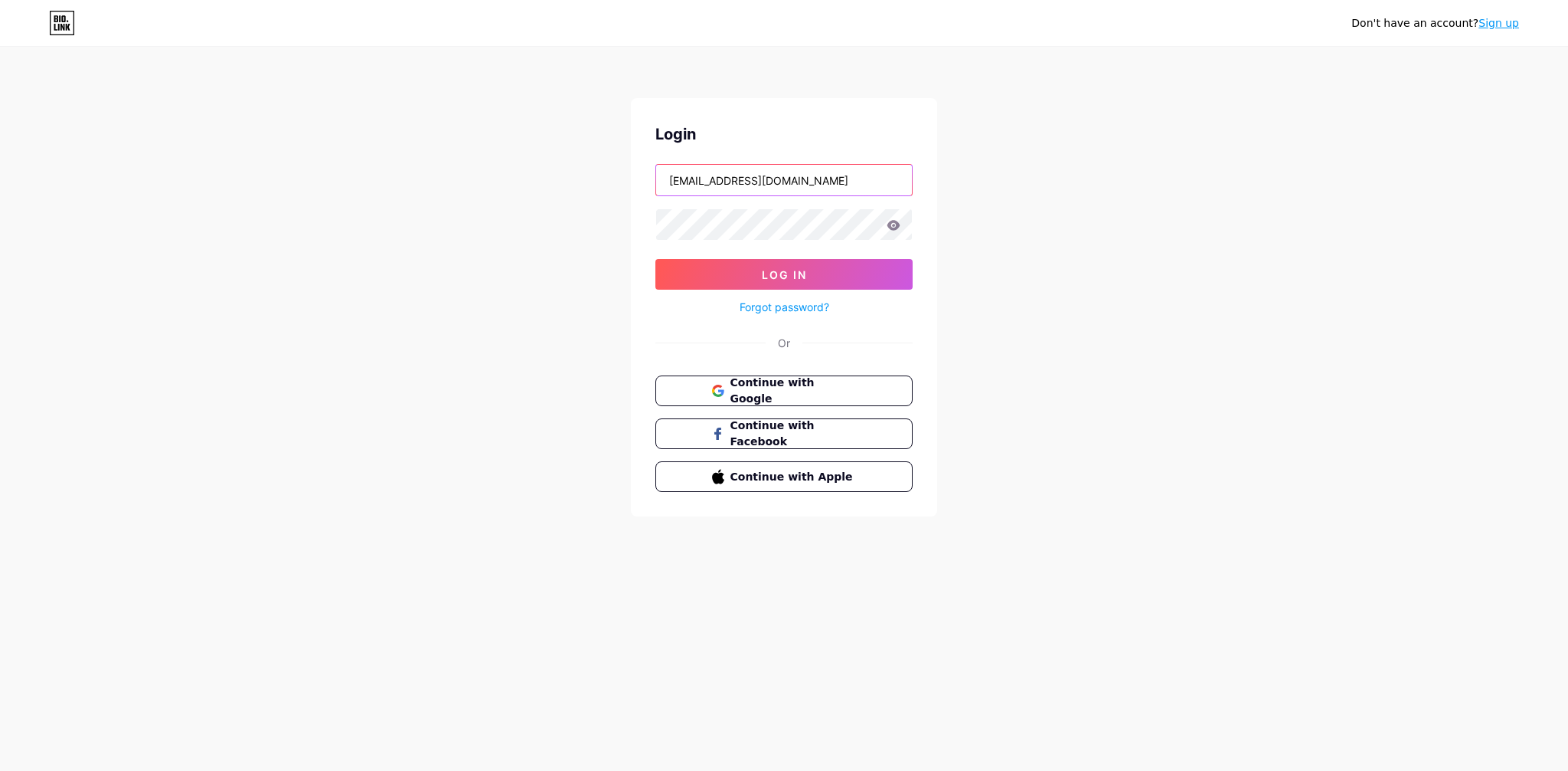
click at [814, 182] on input "[EMAIL_ADDRESS][DOMAIN_NAME]" at bounding box center [784, 180] width 256 height 31
type input "info@quicknfc.it"
click at [851, 279] on button "Log In" at bounding box center [784, 274] width 257 height 31
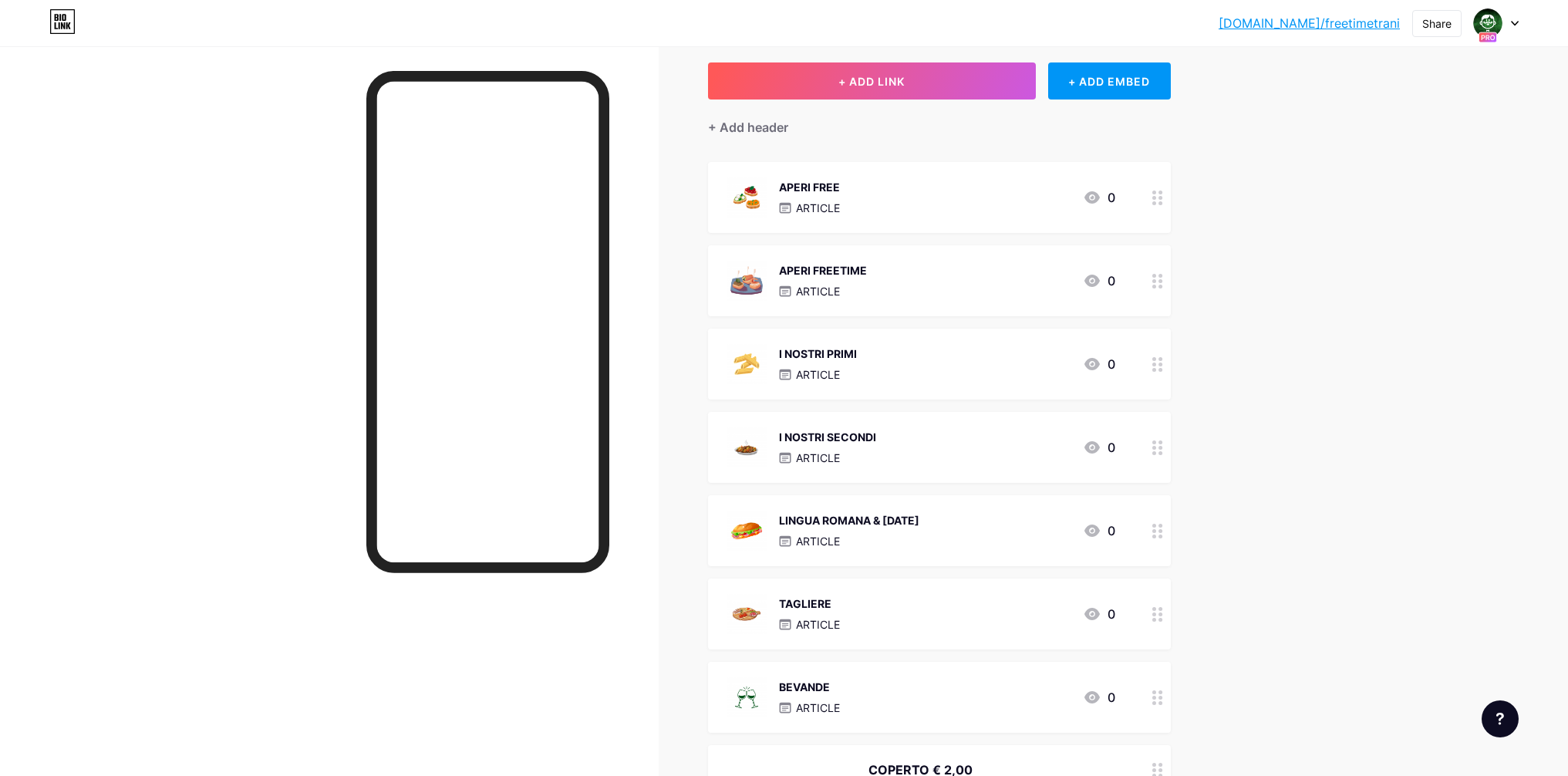
scroll to position [3, 0]
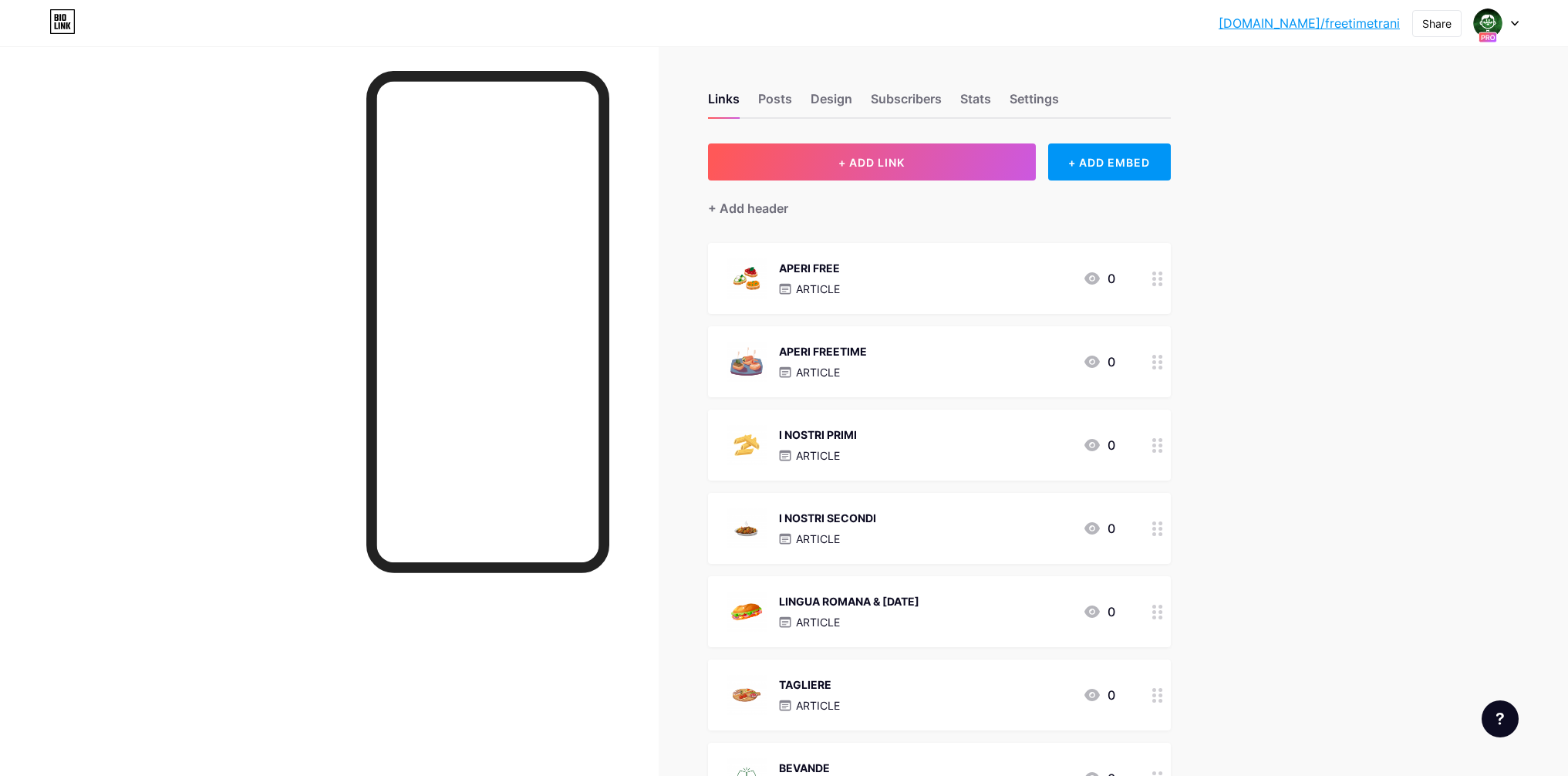
click at [1514, 23] on icon at bounding box center [1514, 23] width 6 height 4
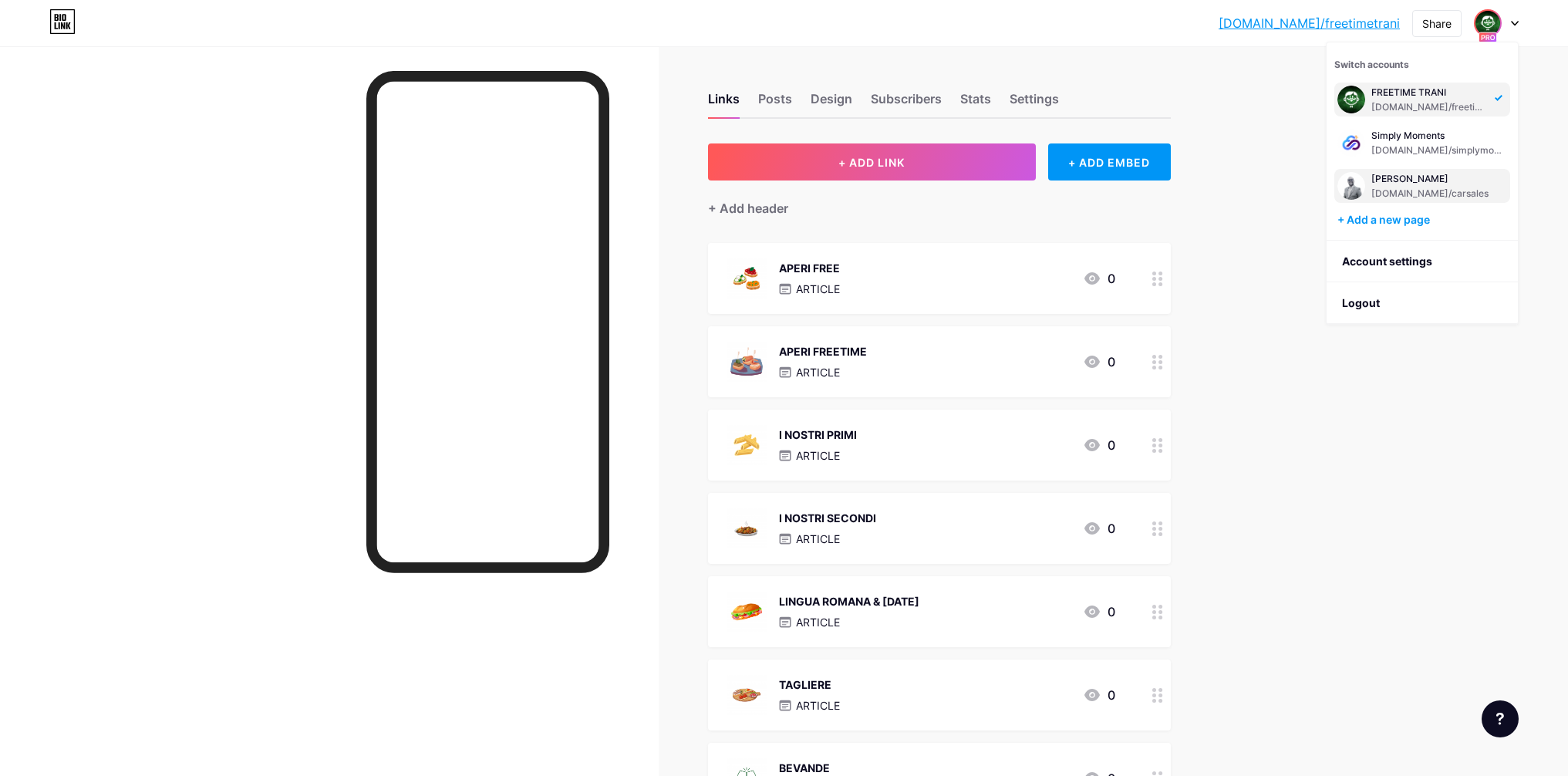
click at [1428, 189] on div "bio.link/carsales" at bounding box center [1430, 194] width 117 height 13
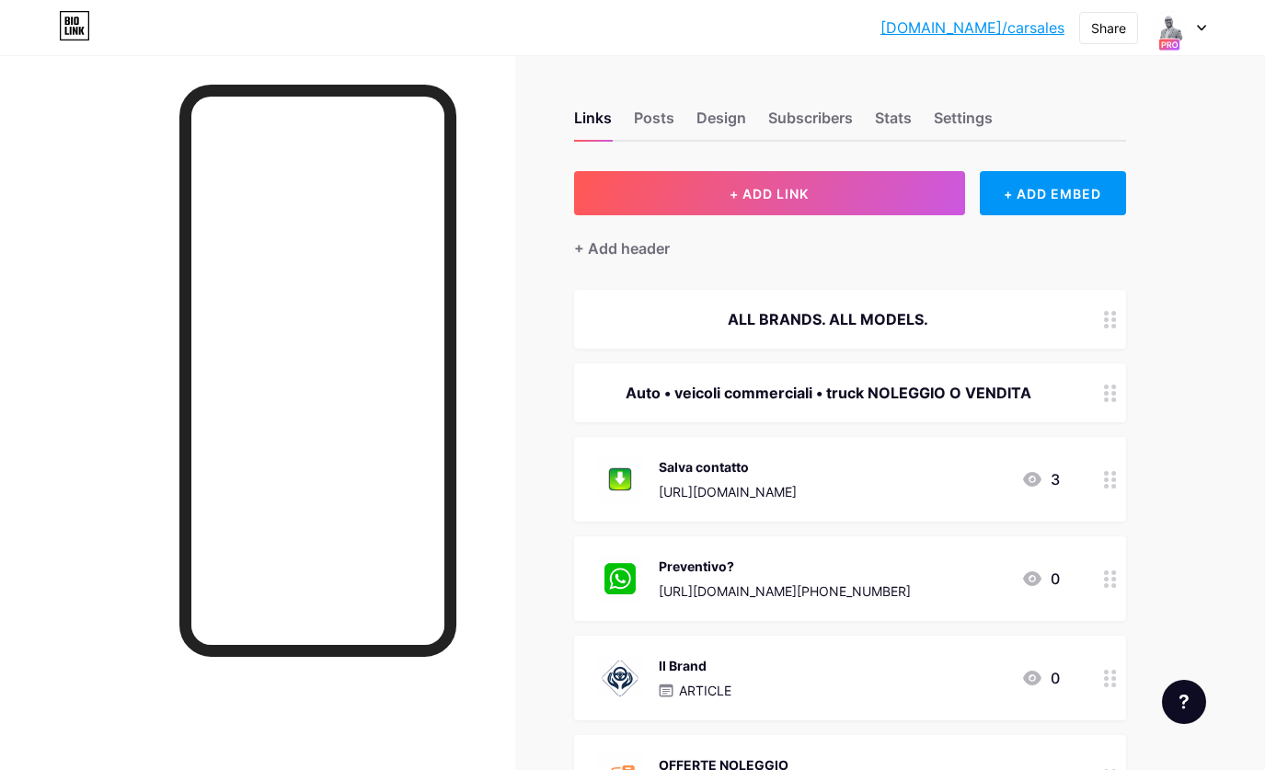
click at [1204, 14] on div at bounding box center [1179, 27] width 53 height 33
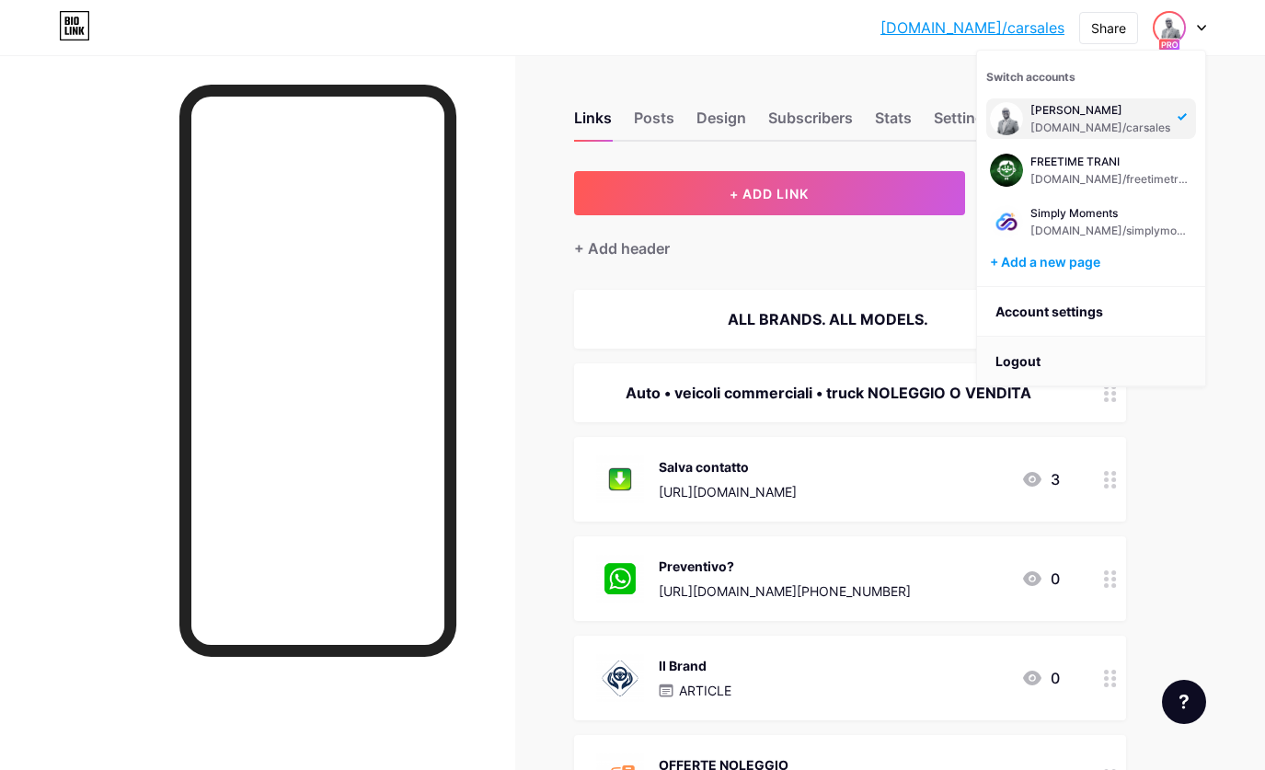
click at [1021, 363] on li "Logout" at bounding box center [1091, 362] width 228 height 50
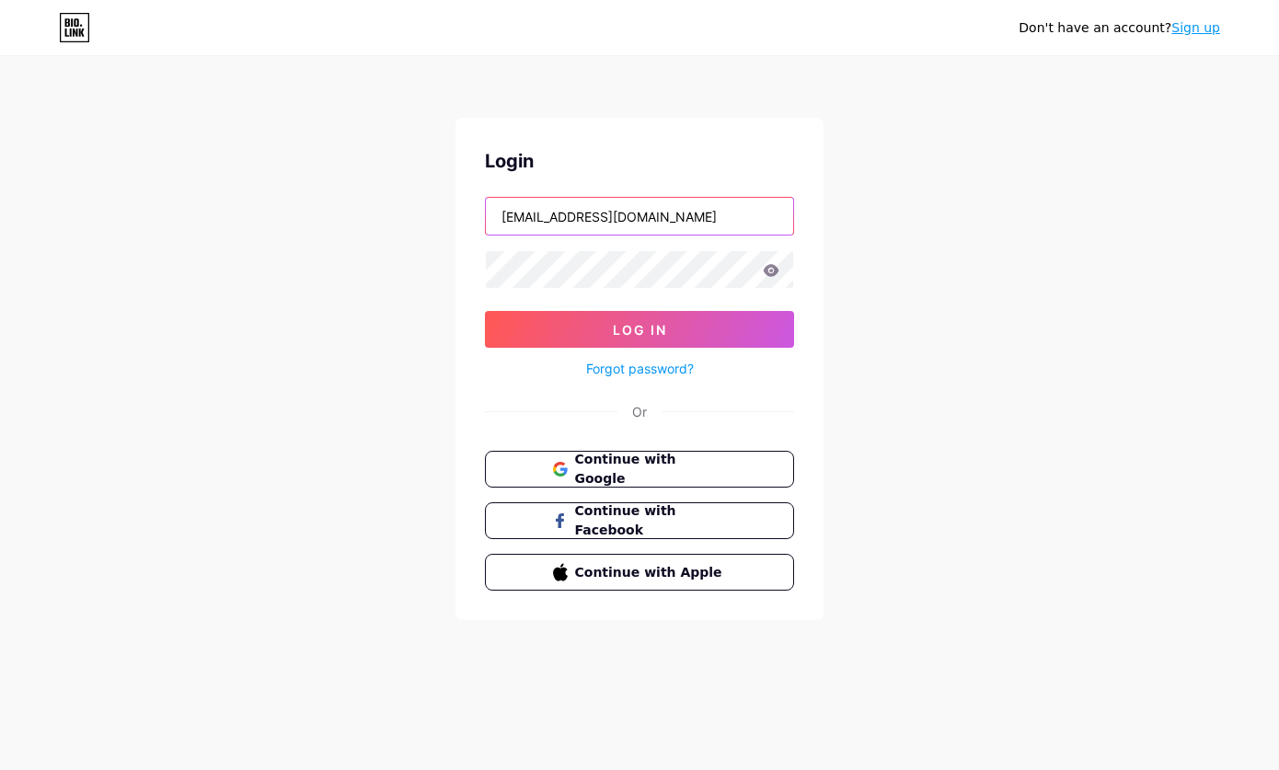
click at [721, 216] on input "[EMAIL_ADDRESS][DOMAIN_NAME]" at bounding box center [639, 216] width 307 height 37
type input "[EMAIL_ADDRESS][DOMAIN_NAME]"
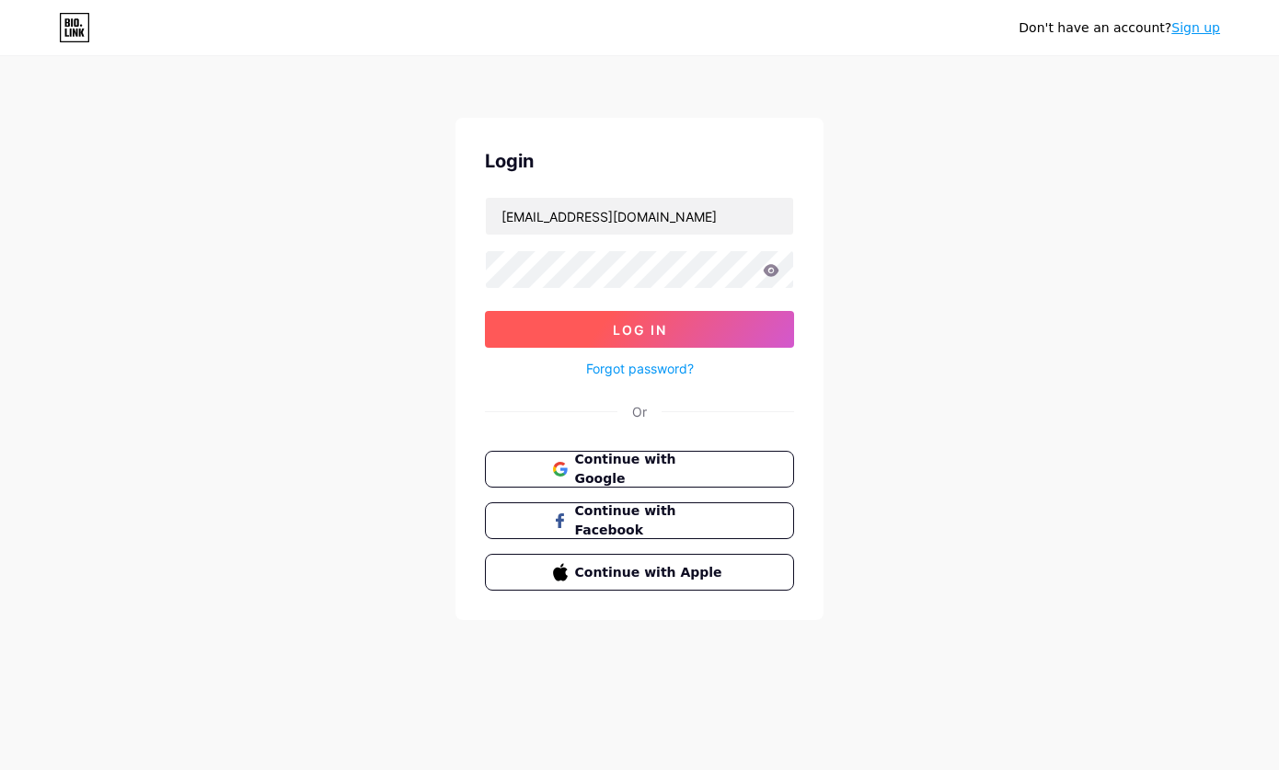
click at [717, 335] on button "Log In" at bounding box center [639, 329] width 309 height 37
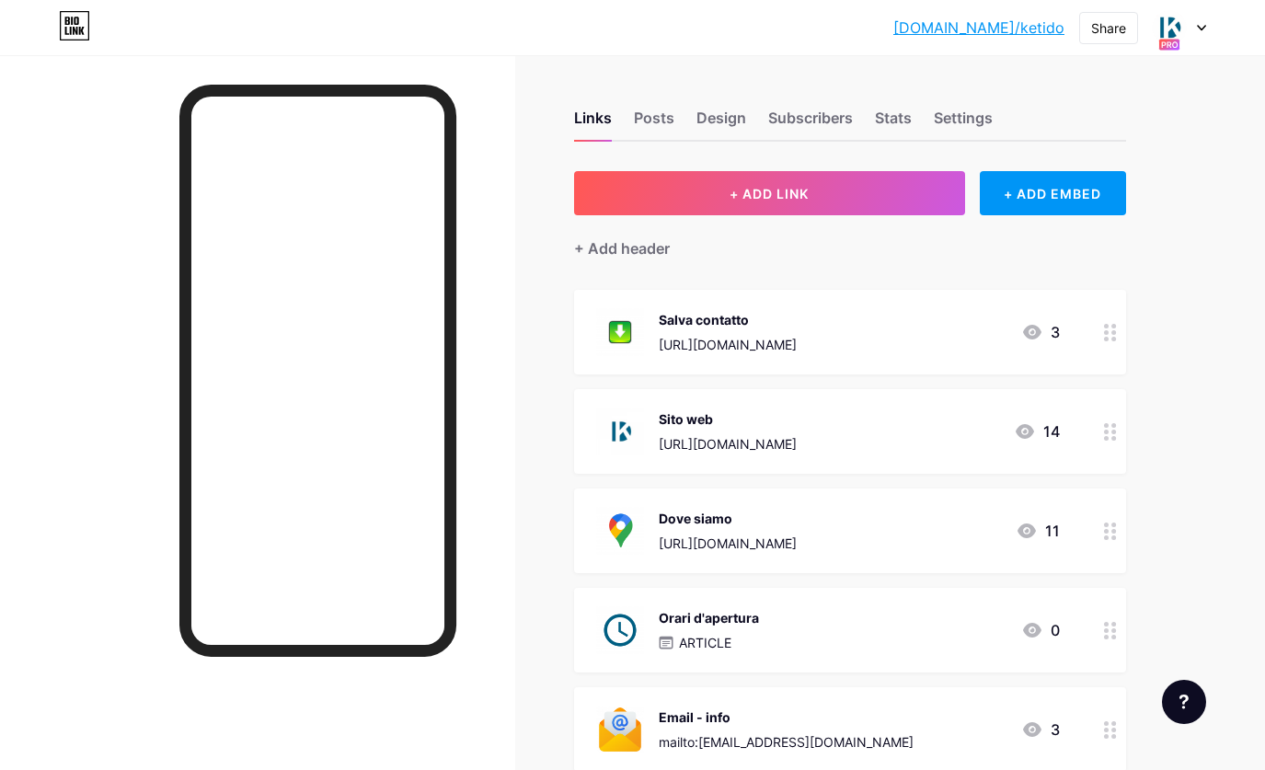
click at [1210, 28] on div "[DOMAIN_NAME]/ketido... [DOMAIN_NAME]/ketido Share Switch accounts KETIDO [DOMA…" at bounding box center [632, 27] width 1265 height 33
click at [1207, 28] on div "[DOMAIN_NAME]/ketido... [DOMAIN_NAME]/ketido Share Switch accounts KETIDO [DOMA…" at bounding box center [632, 27] width 1265 height 33
click at [1202, 28] on icon at bounding box center [1201, 28] width 9 height 6
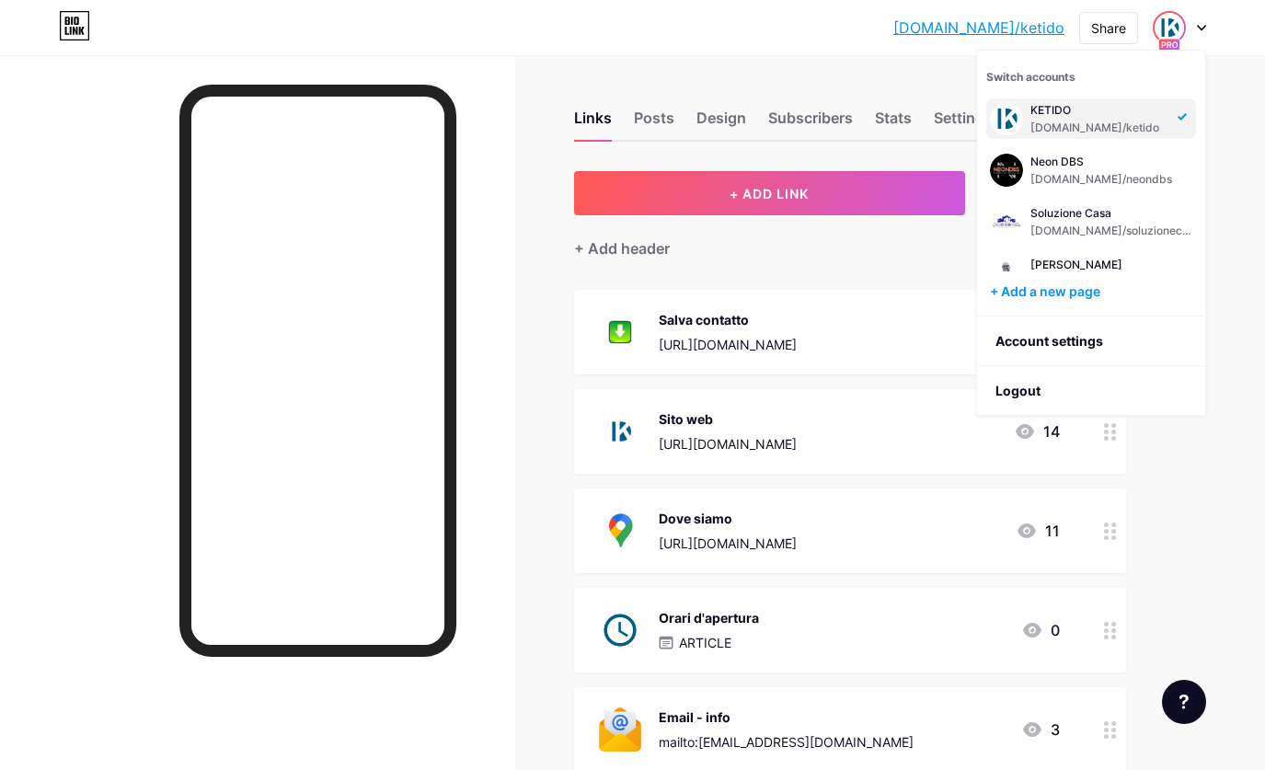
drag, startPoint x: 1234, startPoint y: 121, endPoint x: 1193, endPoint y: 4, distance: 124.0
click at [1234, 111] on div "[DOMAIN_NAME]/ketido... [DOMAIN_NAME]/ketido Share Switch accounts KETIDO [DOMA…" at bounding box center [632, 730] width 1265 height 1461
